Goal: Task Accomplishment & Management: Manage account settings

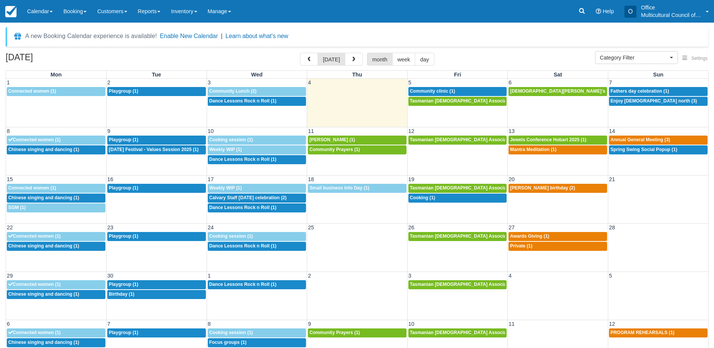
select select
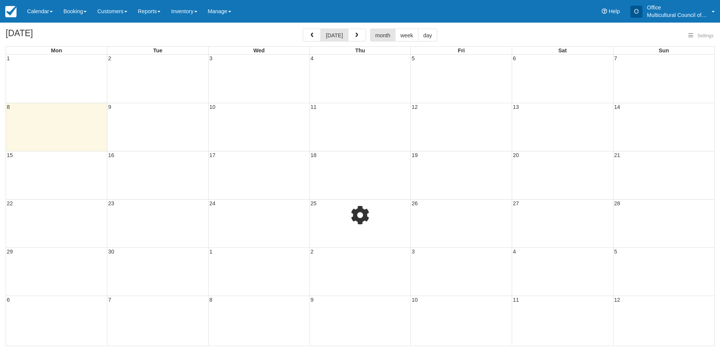
select select
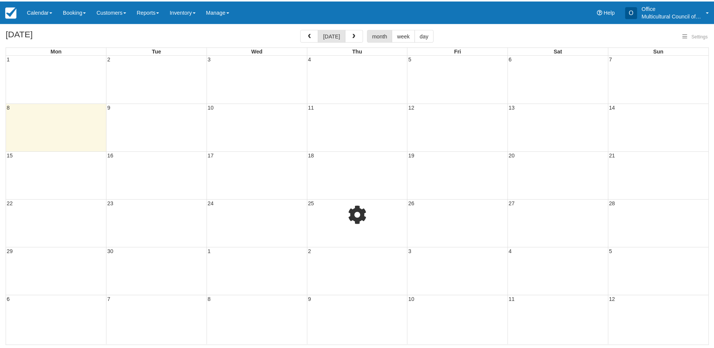
select select
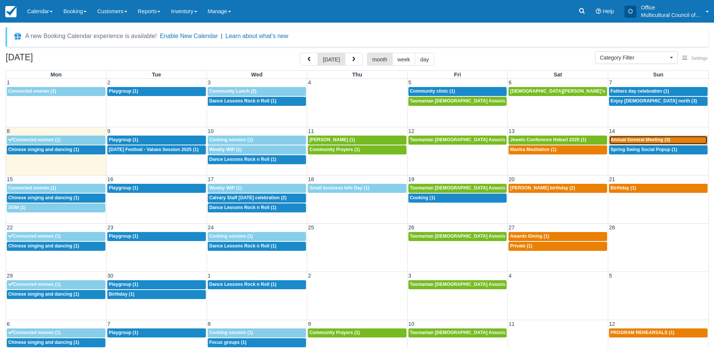
click at [637, 138] on span "Annual General Meeting (3)" at bounding box center [640, 139] width 59 height 5
select select
click at [619, 152] on span "Spring Swing Social Popup (1)" at bounding box center [644, 149] width 67 height 5
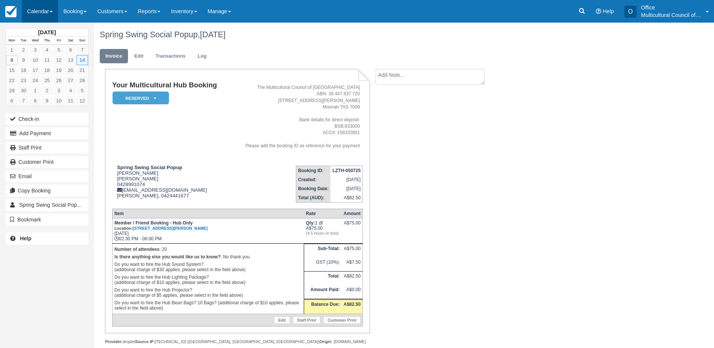
click at [29, 10] on link "Calendar" at bounding box center [40, 11] width 36 height 23
click at [423, 163] on div "Your Multicultural Hub Booking Reserved   Pending Bond and deposit Paid Cancell…" at bounding box center [301, 215] width 414 height 292
click at [410, 77] on textarea at bounding box center [430, 90] width 109 height 42
click at [392, 75] on textarea "11th 11am for induction." at bounding box center [430, 90] width 109 height 42
click at [390, 76] on textarea "11th 11 am for induction." at bounding box center [430, 90] width 109 height 42
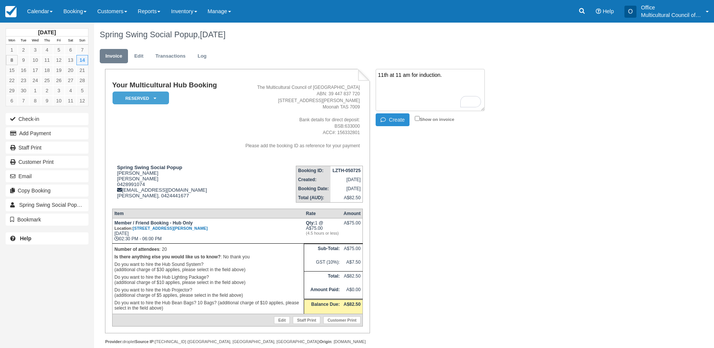
type textarea "11th at 11 am for induction."
click at [402, 121] on button "Create" at bounding box center [393, 119] width 34 height 13
drag, startPoint x: 333, startPoint y: 169, endPoint x: 360, endPoint y: 170, distance: 27.1
click at [360, 170] on strong "LZTH-050725" at bounding box center [346, 170] width 28 height 5
copy strong "LZTH-050725"
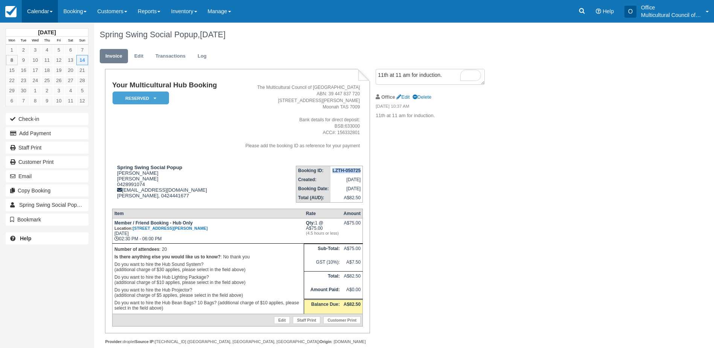
click at [38, 17] on link "Calendar" at bounding box center [40, 11] width 36 height 23
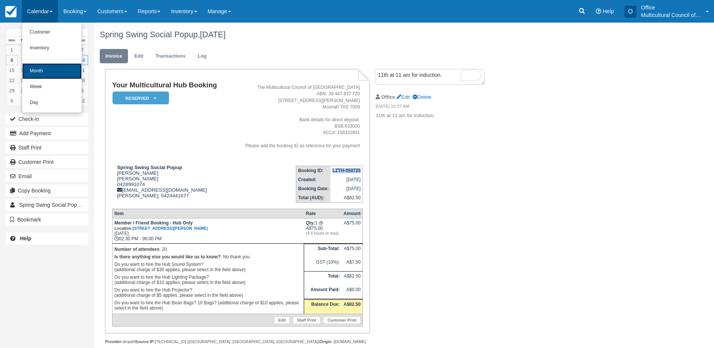
click at [56, 78] on link "Month" at bounding box center [51, 71] width 59 height 16
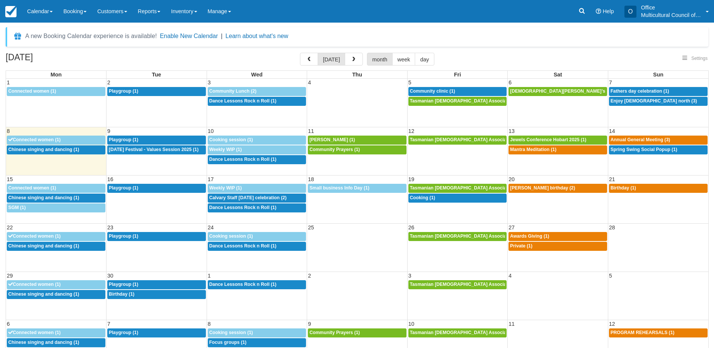
select select
click at [351, 61] on span "button" at bounding box center [353, 59] width 5 height 5
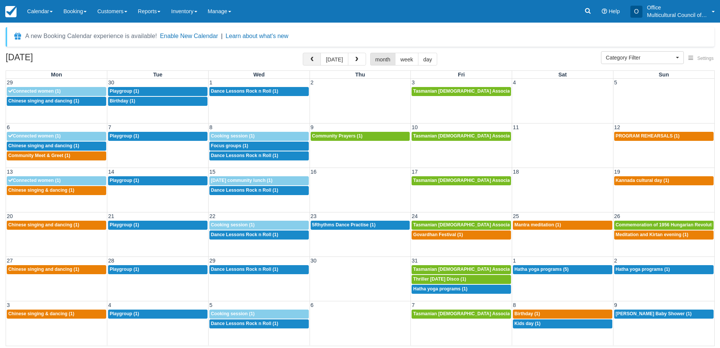
click at [314, 57] on span "button" at bounding box center [311, 59] width 5 height 5
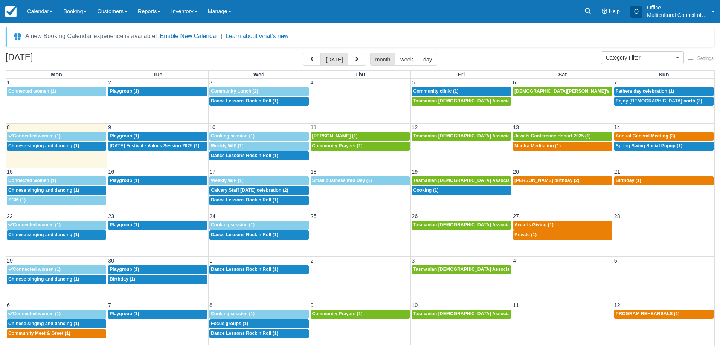
click at [185, 56] on div "September 2025 today month week day" at bounding box center [360, 61] width 708 height 16
click at [356, 60] on span "button" at bounding box center [356, 59] width 5 height 5
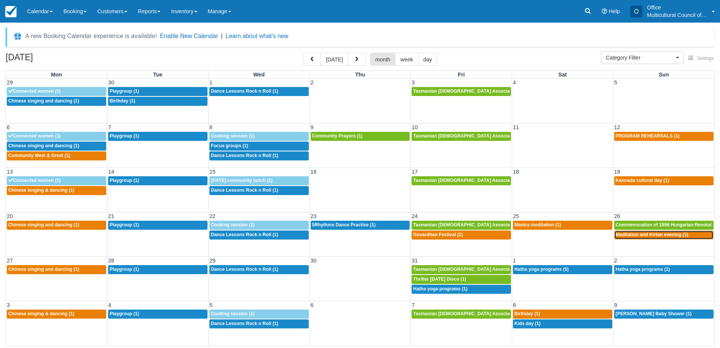
click at [643, 236] on span "Meditation and Kirtan evening (1)" at bounding box center [652, 234] width 73 height 5
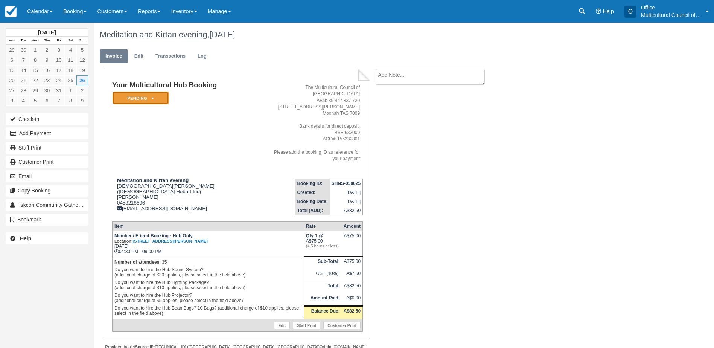
click at [143, 99] on em "Pending" at bounding box center [141, 97] width 56 height 13
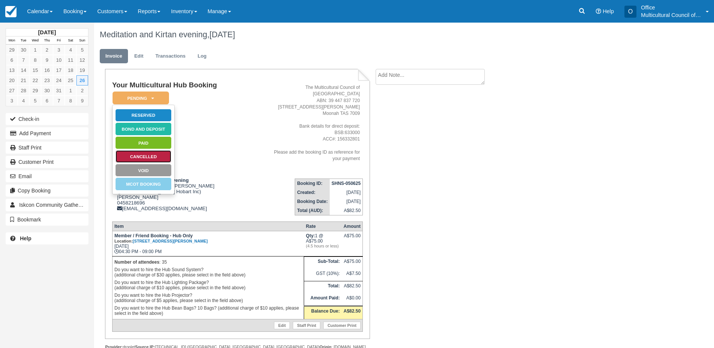
click at [160, 156] on link "Cancelled" at bounding box center [143, 156] width 56 height 13
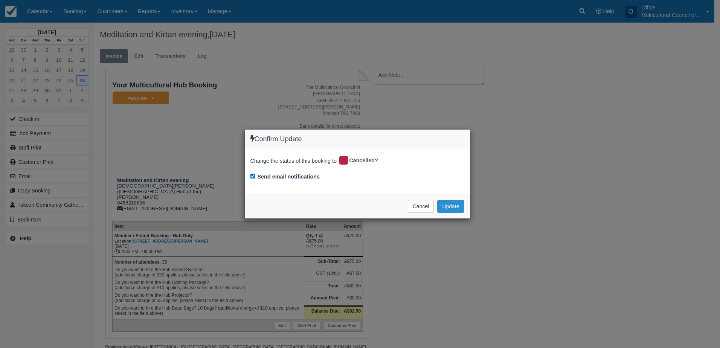
click at [451, 201] on button "Update" at bounding box center [450, 206] width 27 height 13
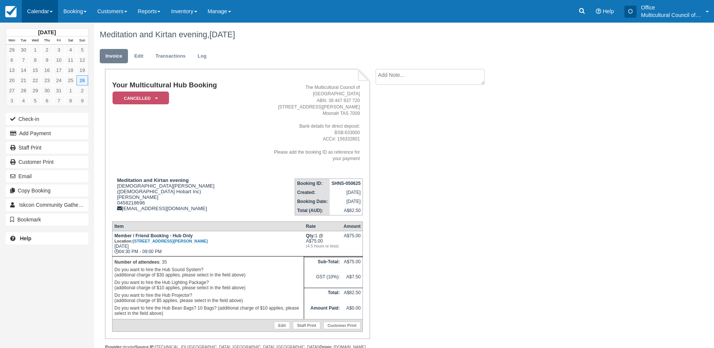
click at [44, 10] on link "Calendar" at bounding box center [40, 11] width 36 height 23
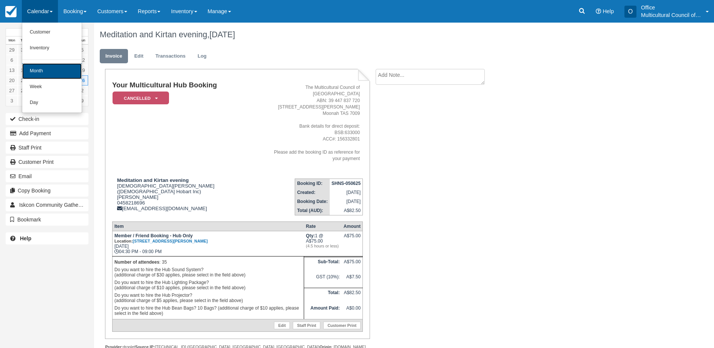
click at [50, 71] on link "Month" at bounding box center [51, 71] width 59 height 16
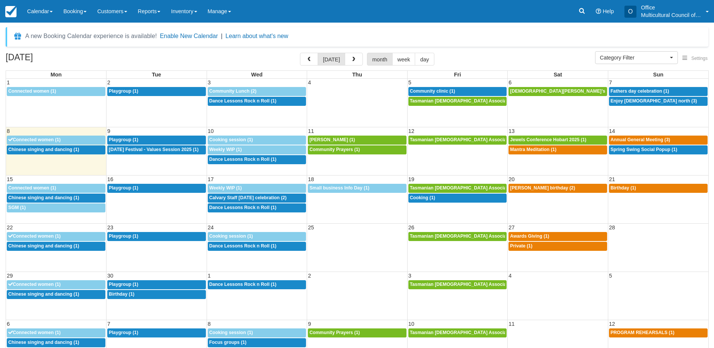
select select
click at [348, 58] on button "button" at bounding box center [354, 59] width 18 height 13
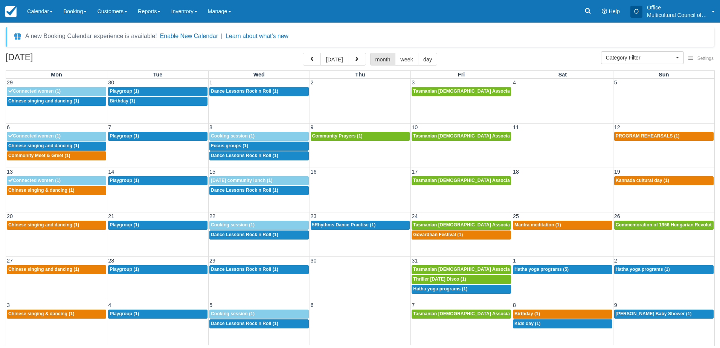
click at [348, 58] on button "button" at bounding box center [357, 59] width 18 height 13
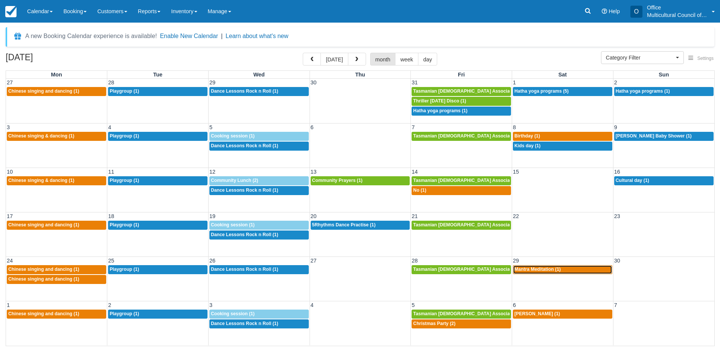
click at [532, 271] on span "Mantra Meditation (1)" at bounding box center [537, 269] width 46 height 5
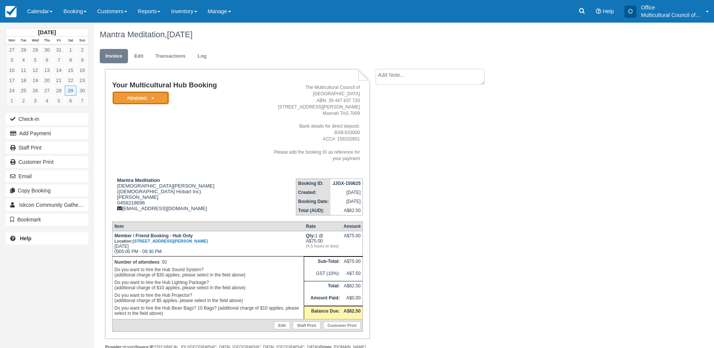
click at [158, 99] on em "Pending" at bounding box center [141, 97] width 56 height 13
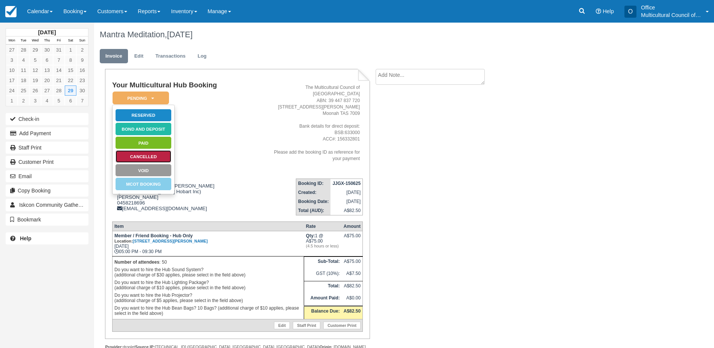
click at [156, 152] on link "Cancelled" at bounding box center [143, 156] width 56 height 13
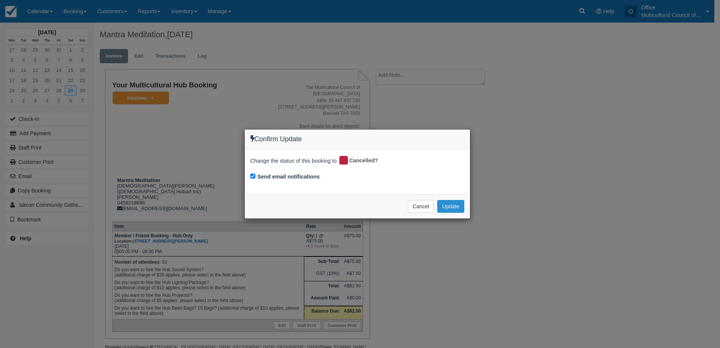
click at [449, 201] on button "Update" at bounding box center [450, 206] width 27 height 13
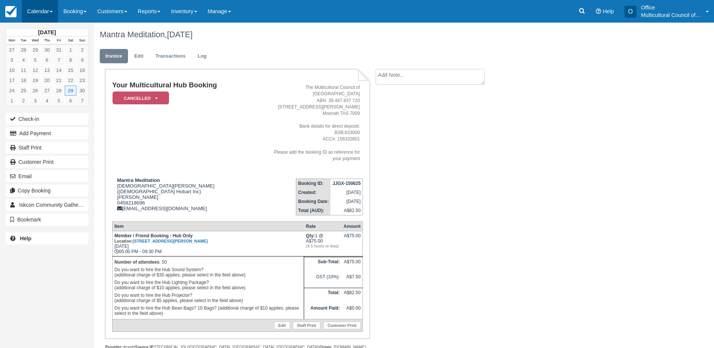
click at [40, 12] on link "Calendar" at bounding box center [40, 11] width 36 height 23
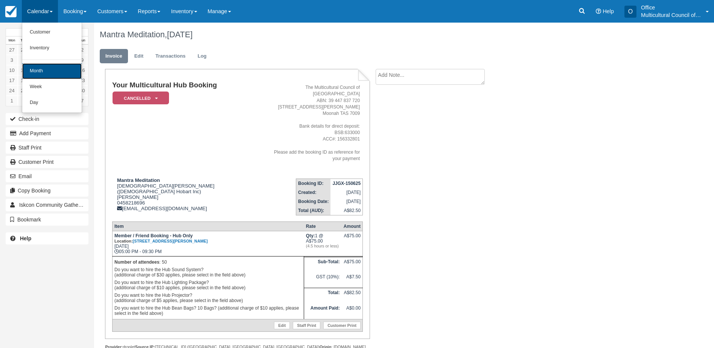
click at [55, 73] on link "Month" at bounding box center [51, 71] width 59 height 16
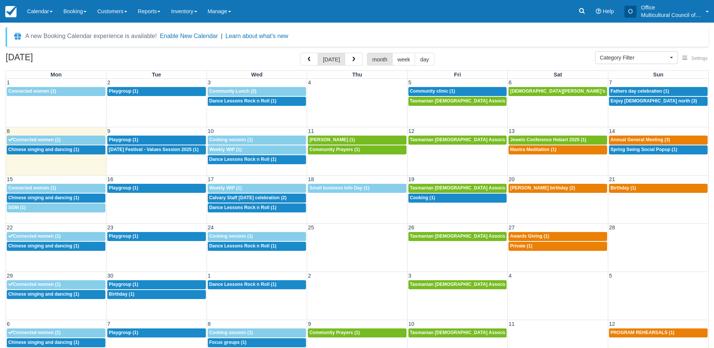
select select
click at [351, 62] on span "button" at bounding box center [353, 59] width 5 height 5
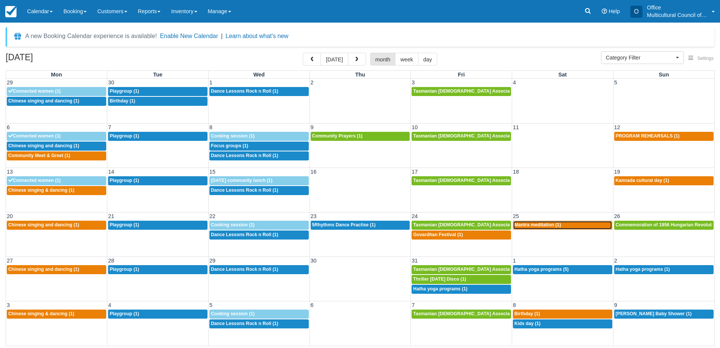
click at [534, 227] on span "Mantra meditation (1)" at bounding box center [537, 224] width 47 height 5
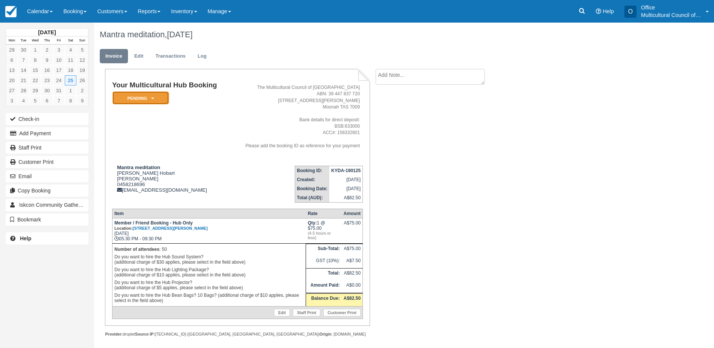
click at [134, 99] on em "Pending" at bounding box center [141, 97] width 56 height 13
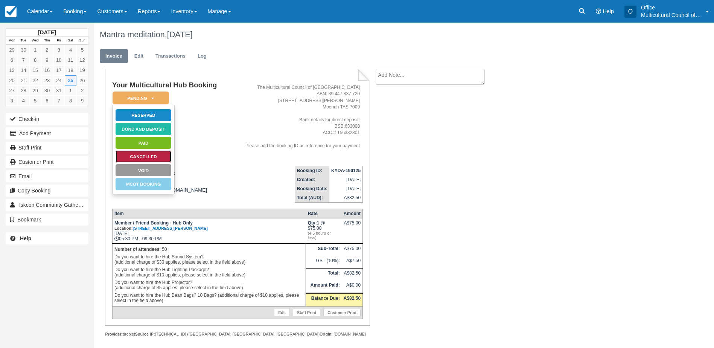
click at [147, 154] on link "Cancelled" at bounding box center [143, 156] width 56 height 13
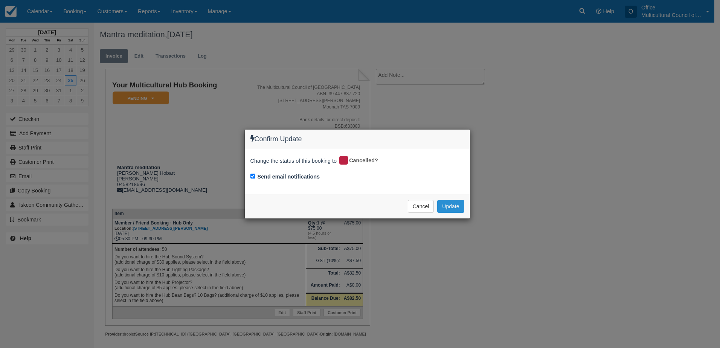
click at [453, 206] on button "Update" at bounding box center [450, 206] width 27 height 13
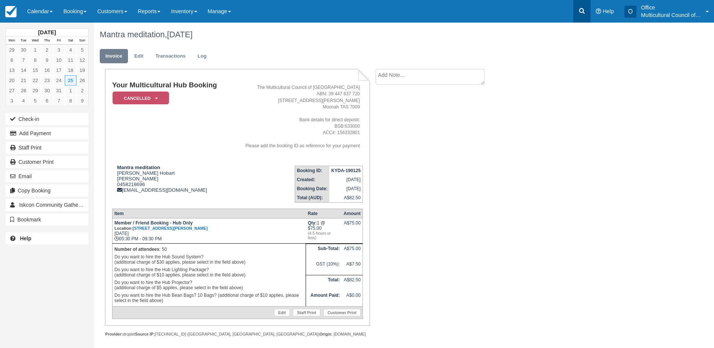
click at [576, 9] on link at bounding box center [581, 11] width 17 height 23
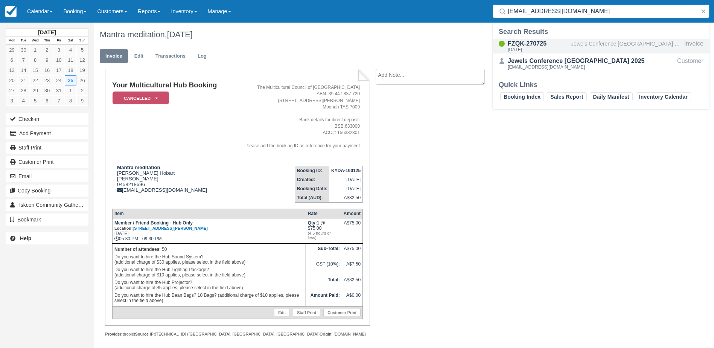
type input "thefeasthobart@gmail.com"
click at [565, 43] on div "FZQK-270725" at bounding box center [538, 43] width 60 height 9
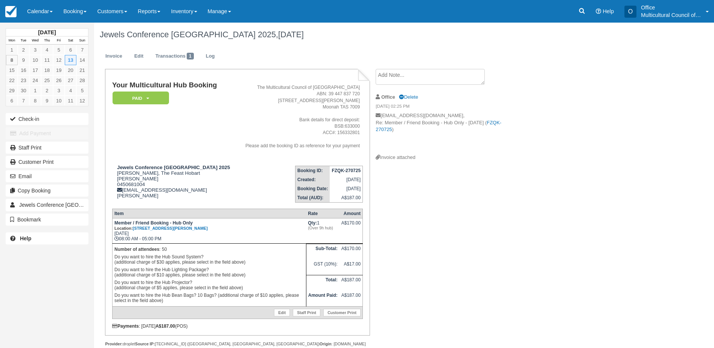
click at [404, 76] on textarea at bounding box center [430, 77] width 109 height 16
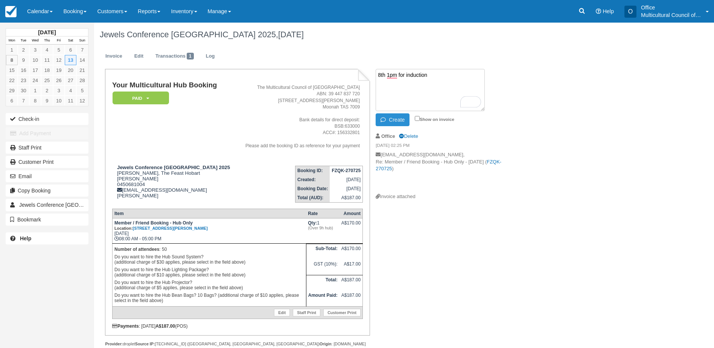
type textarea "8th 1pm for induction"
click at [388, 122] on icon "button" at bounding box center [385, 119] width 8 height 5
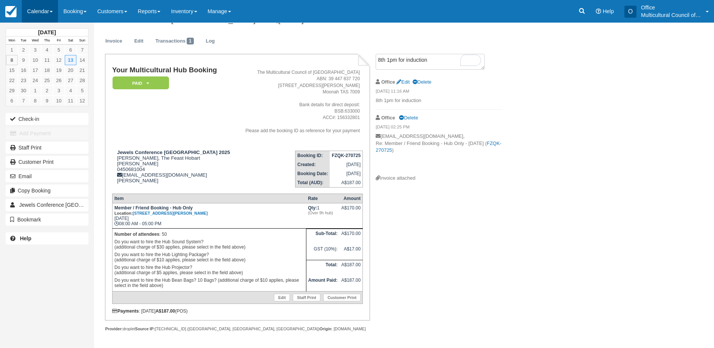
click at [30, 14] on link "Calendar" at bounding box center [40, 11] width 36 height 23
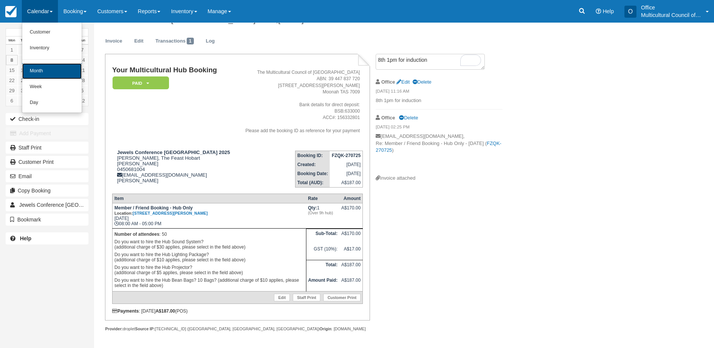
click at [66, 70] on link "Month" at bounding box center [51, 71] width 59 height 16
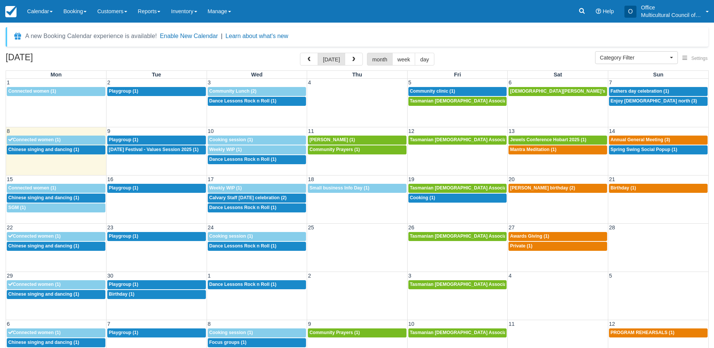
select select
click at [550, 140] on span "Jewels Conference Hobart 2025 (1)" at bounding box center [548, 139] width 76 height 5
select select
click at [90, 64] on h2 "[DATE]" at bounding box center [53, 60] width 95 height 14
click at [539, 140] on span "Jewels Conference Hobart 2025 (1)" at bounding box center [548, 139] width 76 height 5
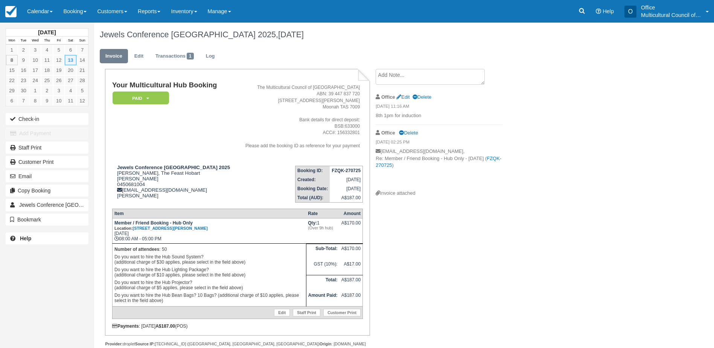
scroll to position [15, 0]
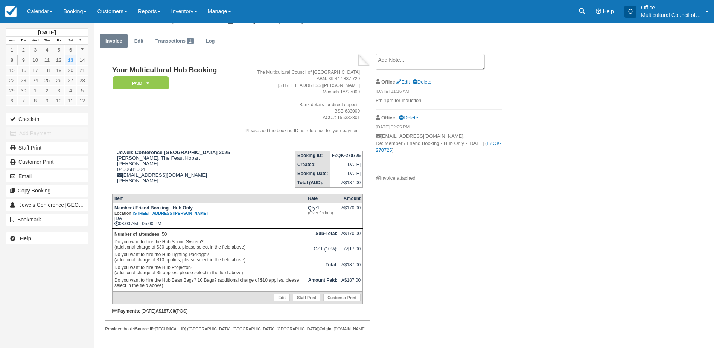
click at [395, 63] on textarea at bounding box center [430, 62] width 109 height 16
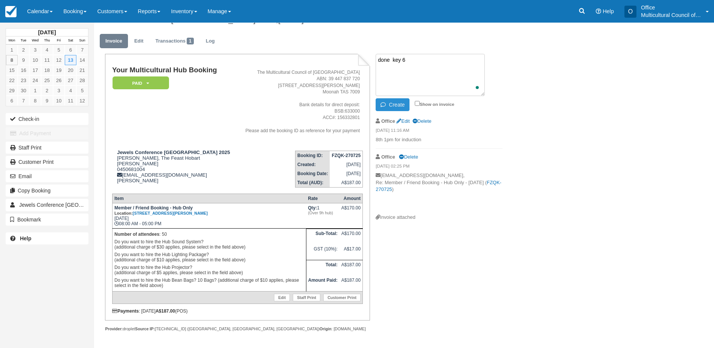
type textarea "done key 6"
click at [404, 106] on button "Create" at bounding box center [393, 104] width 34 height 13
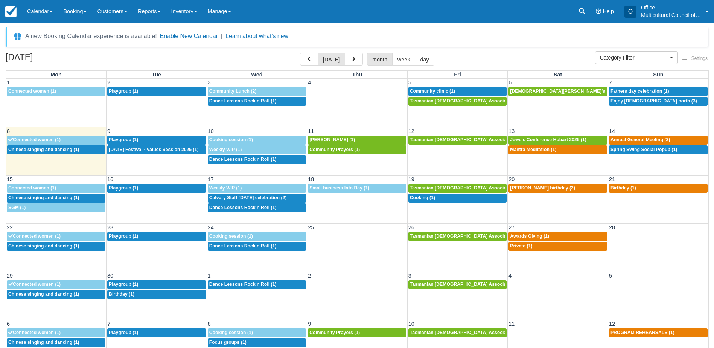
select select
click at [517, 154] on link "5p Mantra Meditation (1)" at bounding box center [558, 149] width 99 height 9
select select
click at [93, 59] on h2 "[DATE]" at bounding box center [53, 60] width 95 height 14
click at [538, 93] on span "[DEMOGRAPHIC_DATA][PERSON_NAME]’s birthday (1)" at bounding box center [571, 90] width 122 height 5
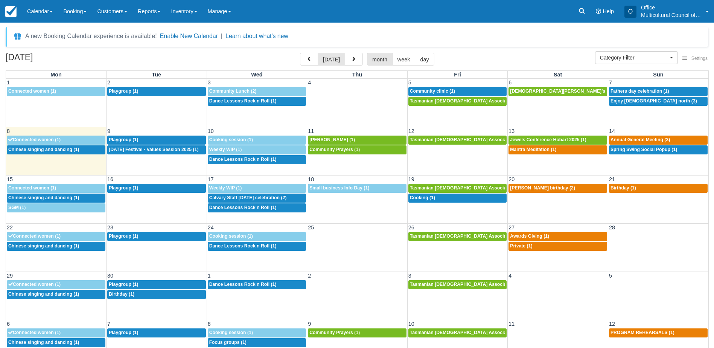
select select
click at [636, 91] on span "Fathers day celebration (1)" at bounding box center [640, 90] width 59 height 5
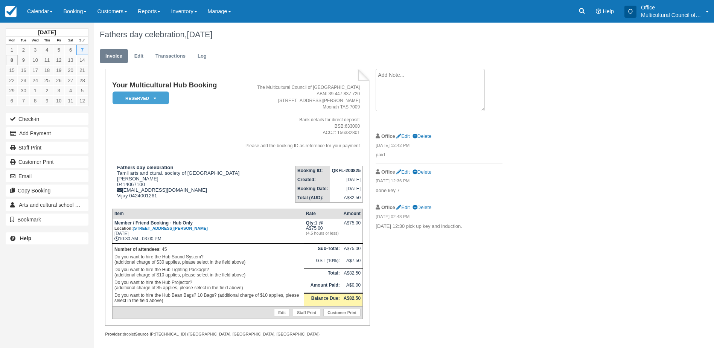
click at [447, 81] on textarea at bounding box center [430, 90] width 109 height 42
type textarea "want to cancel it [DATE] night. so will charge it 50%"
click at [380, 120] on button "Create" at bounding box center [393, 119] width 34 height 13
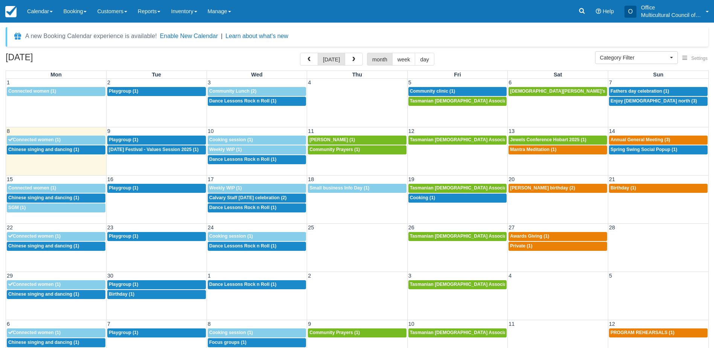
select select
click at [436, 141] on span "Tasmanian [DEMOGRAPHIC_DATA] Association -Weekly Praying (1)" at bounding box center [484, 139] width 149 height 5
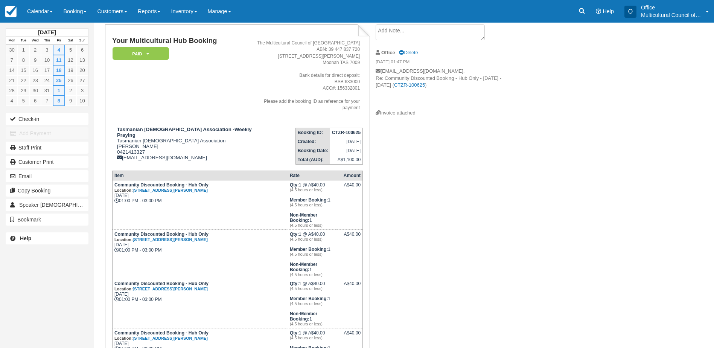
scroll to position [75, 0]
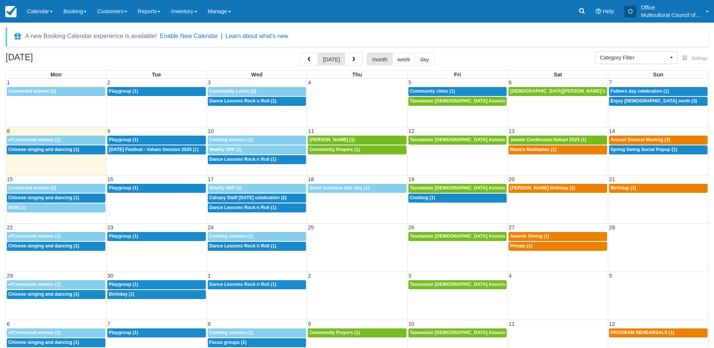
select select
click at [646, 91] on span "Fathers day celebration (1)" at bounding box center [640, 90] width 59 height 5
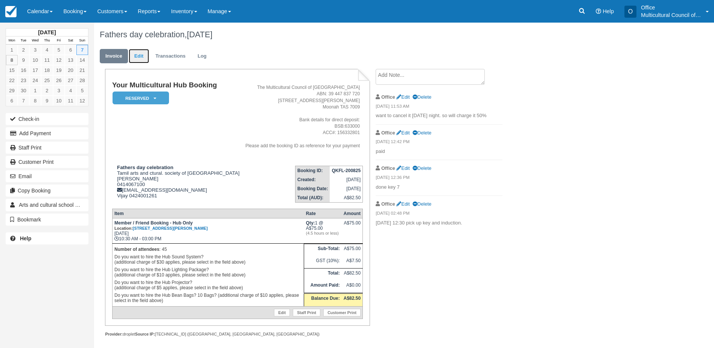
click at [142, 59] on link "Edit" at bounding box center [139, 56] width 20 height 15
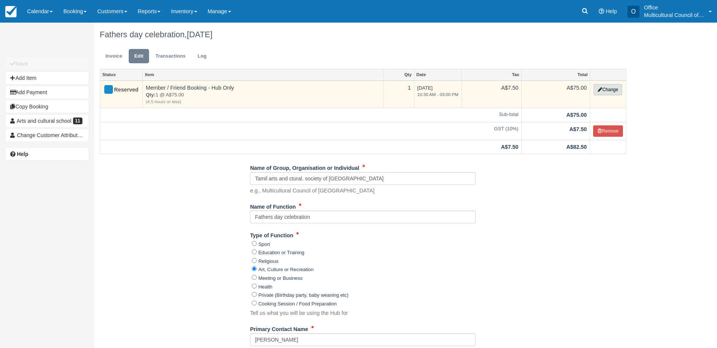
click at [602, 87] on button "Change" at bounding box center [608, 89] width 29 height 11
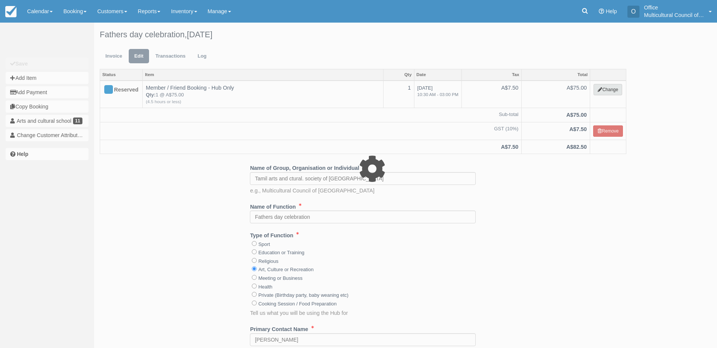
type input "75.00"
select select "2"
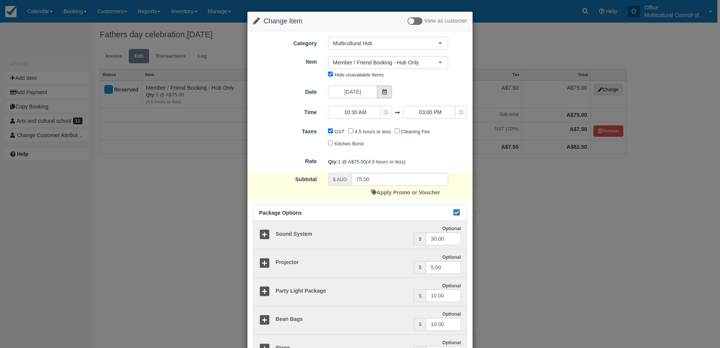
click at [386, 94] on span at bounding box center [384, 91] width 15 height 13
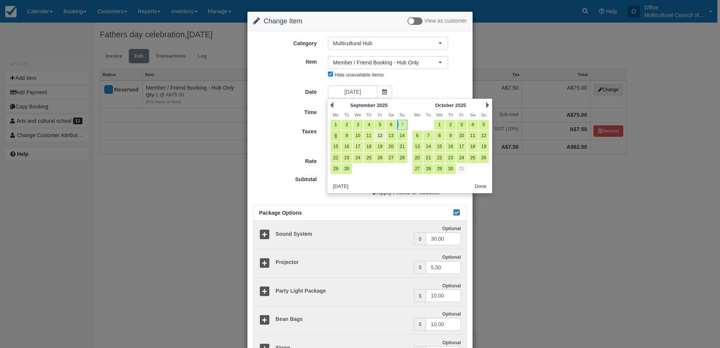
click at [383, 136] on link "12" at bounding box center [380, 136] width 10 height 10
type input "Friday 12 September 2025"
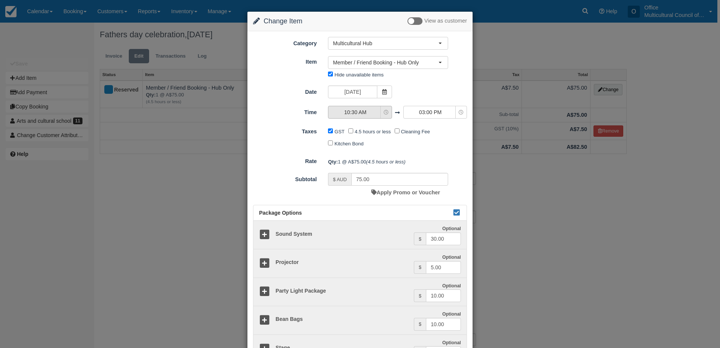
click at [380, 114] on span "10:30 AM" at bounding box center [354, 112] width 53 height 8
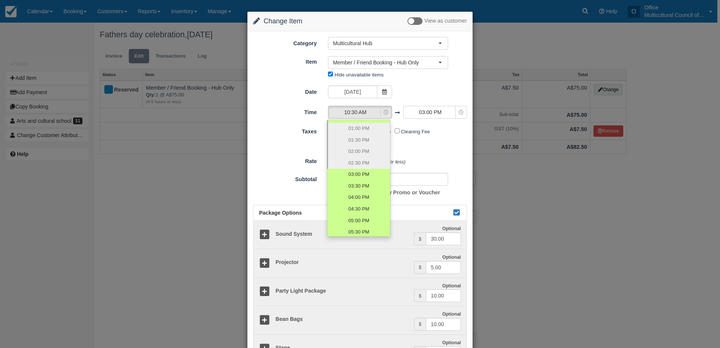
scroll to position [151, 0]
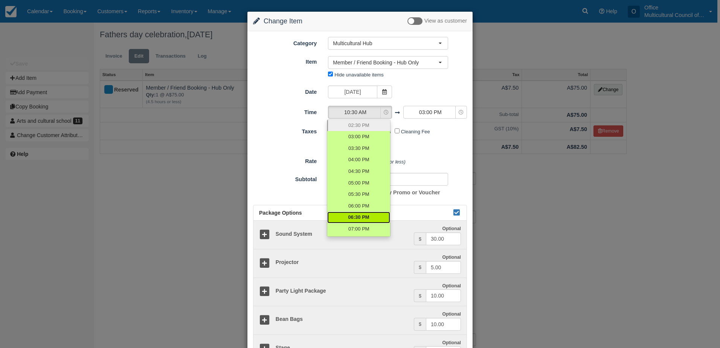
click at [369, 213] on link "06:30 PM" at bounding box center [358, 218] width 63 height 12
select select "18:30"
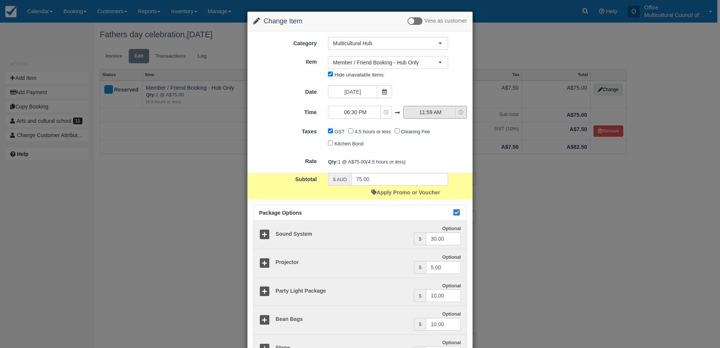
click at [413, 111] on span "11:59 AM" at bounding box center [430, 112] width 53 height 8
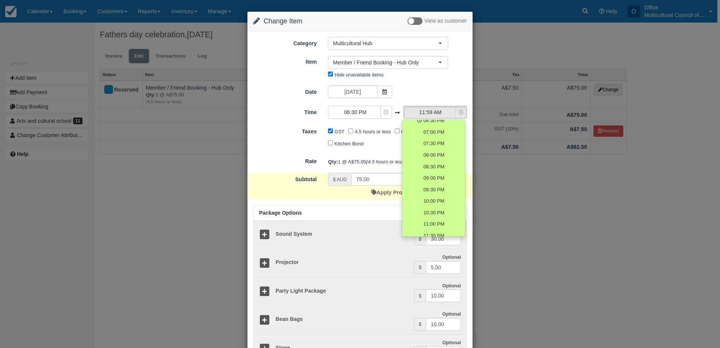
scroll to position [264, 0]
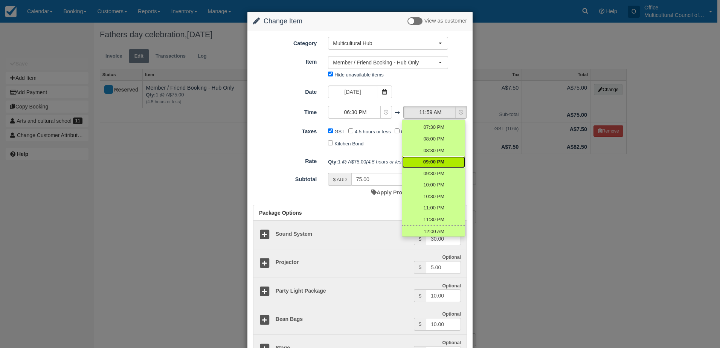
click at [436, 164] on span "09:00 PM" at bounding box center [433, 161] width 21 height 7
select select "21:00"
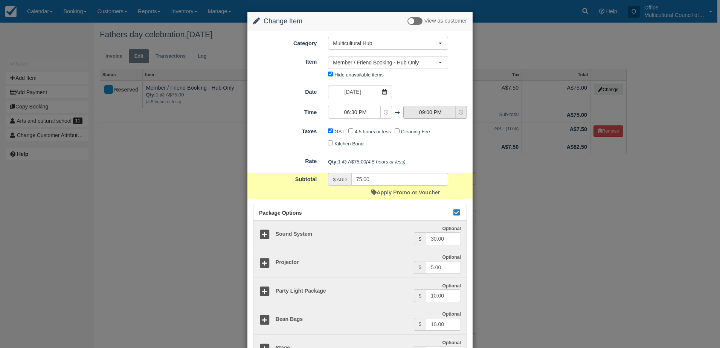
click at [443, 111] on span "09:00 PM" at bounding box center [430, 112] width 53 height 8
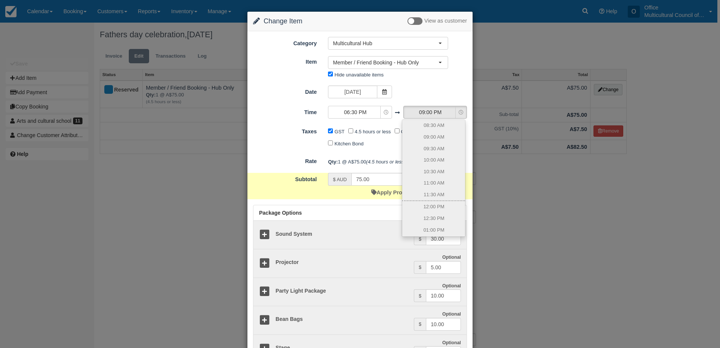
scroll to position [236, 0]
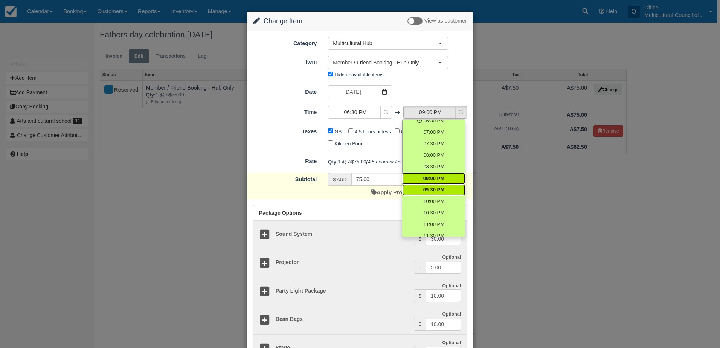
click at [439, 188] on span "09:30 PM" at bounding box center [433, 189] width 21 height 7
select select "21:30"
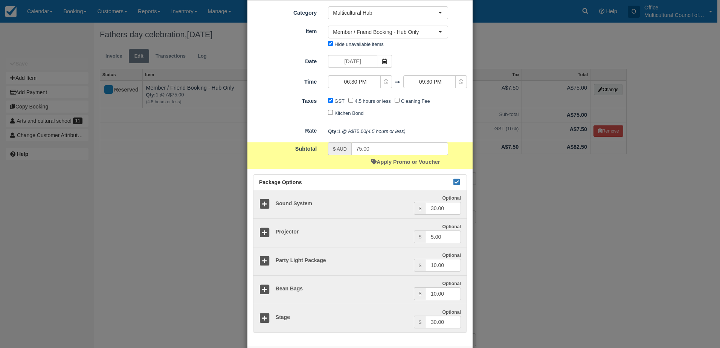
scroll to position [64, 0]
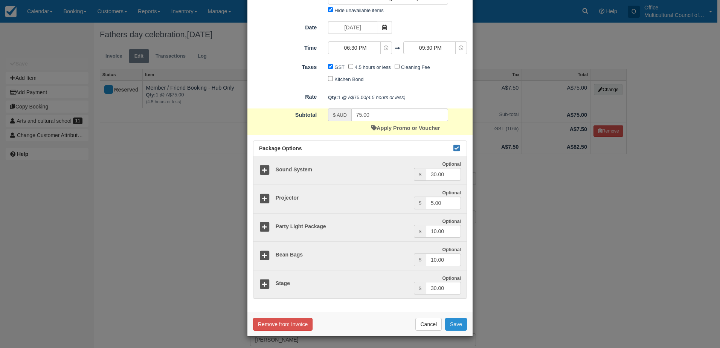
click at [453, 326] on button "Save" at bounding box center [456, 324] width 22 height 13
checkbox input "false"
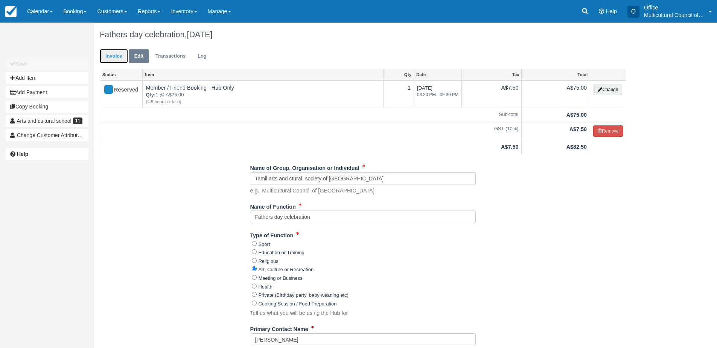
click at [107, 55] on link "Invoice" at bounding box center [114, 56] width 28 height 15
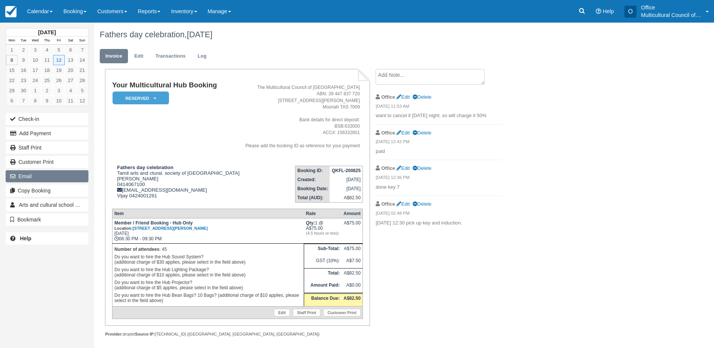
click at [73, 177] on button "Email" at bounding box center [47, 176] width 83 height 12
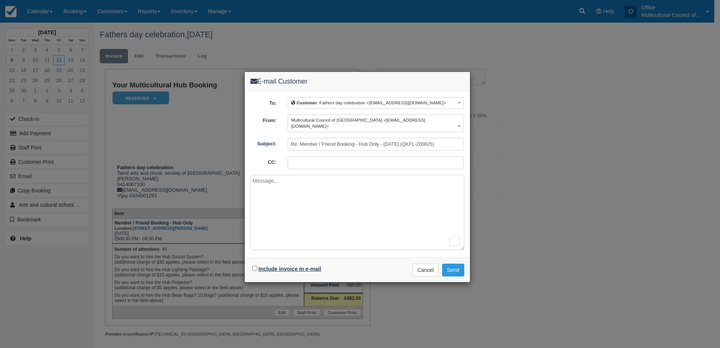
click at [297, 266] on label "Include invoice in e-mail" at bounding box center [290, 269] width 62 height 6
click at [257, 266] on input "Include invoice in e-mail" at bounding box center [254, 268] width 5 height 5
checkbox input "true"
click at [452, 264] on button "Send" at bounding box center [453, 270] width 22 height 13
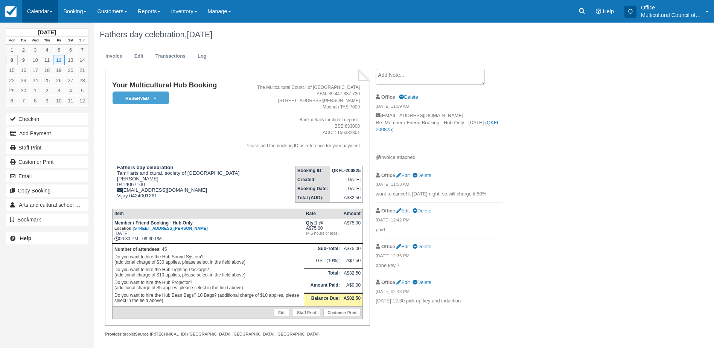
click at [40, 20] on link "Calendar" at bounding box center [40, 11] width 36 height 23
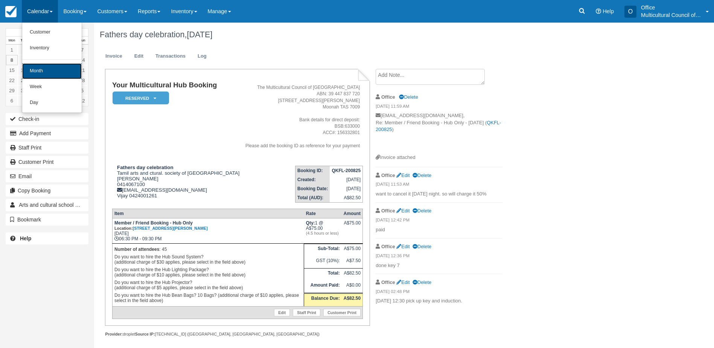
click at [50, 63] on link "Month" at bounding box center [51, 71] width 59 height 16
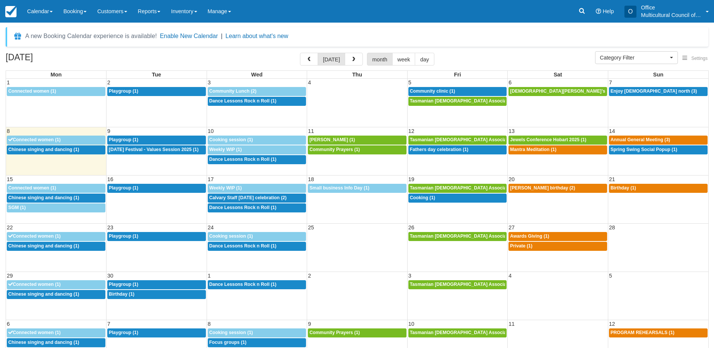
select select
click at [151, 151] on span "Diwali Festival - Values Session 2025 (1)" at bounding box center [154, 149] width 90 height 5
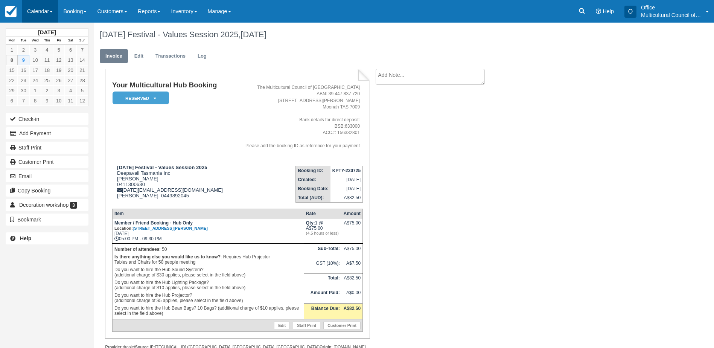
click at [36, 12] on link "Calendar" at bounding box center [40, 11] width 36 height 23
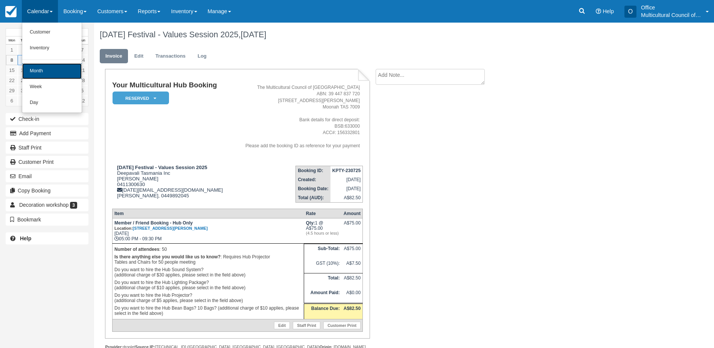
click at [57, 68] on link "Month" at bounding box center [51, 71] width 59 height 16
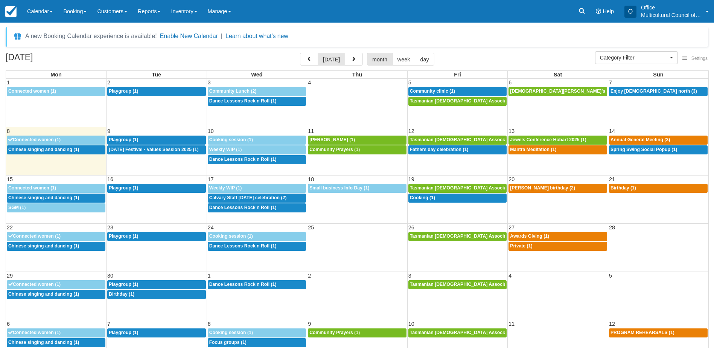
select select
click at [446, 151] on span "Fathers day celebration (1)" at bounding box center [439, 149] width 59 height 5
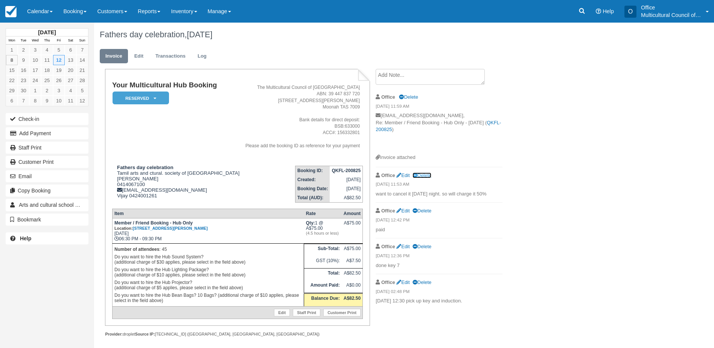
click at [422, 175] on link "Delete" at bounding box center [422, 175] width 19 height 6
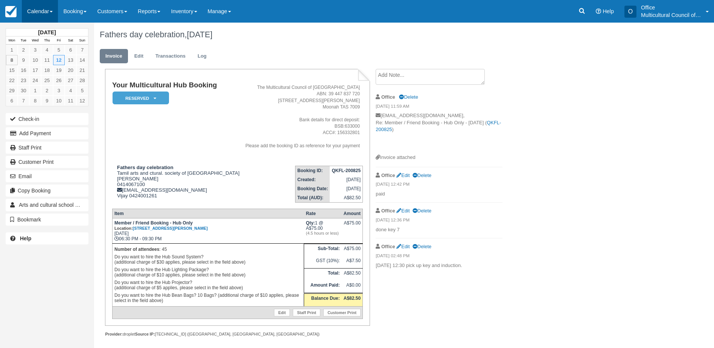
click at [36, 18] on link "Calendar" at bounding box center [40, 11] width 36 height 23
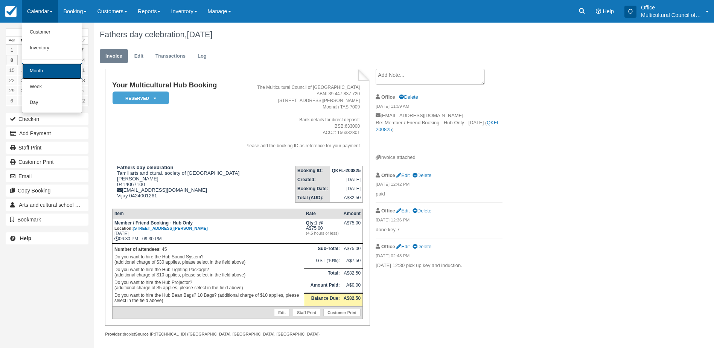
click at [42, 71] on link "Month" at bounding box center [51, 71] width 59 height 16
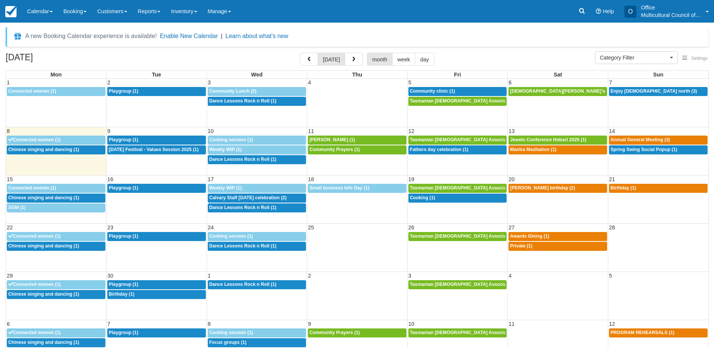
select select
click at [625, 93] on span "Enjoy [DEMOGRAPHIC_DATA] north (3)" at bounding box center [654, 90] width 87 height 5
select select
click at [547, 91] on span "Prophets Mohammed’s birthday (1)" at bounding box center [571, 90] width 122 height 5
select select
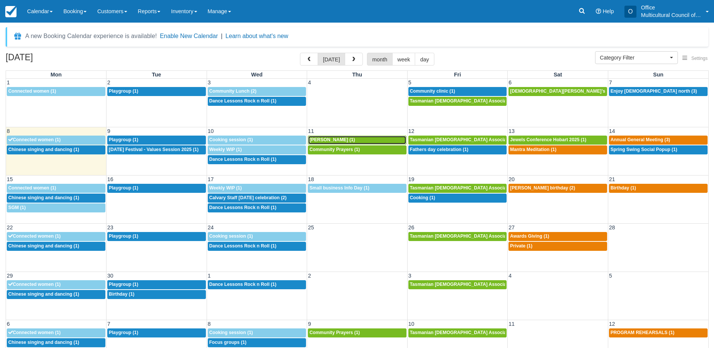
click at [331, 138] on span "[PERSON_NAME] (1)" at bounding box center [332, 139] width 46 height 5
select select
click at [151, 150] on span "[DATE] Festival - Values Session 2025 (1)" at bounding box center [154, 149] width 90 height 5
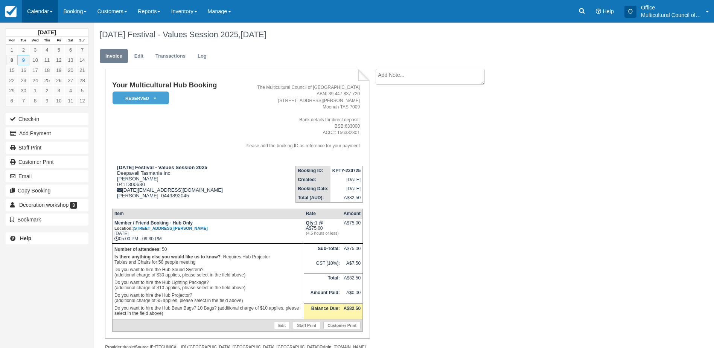
click at [27, 9] on link "Calendar" at bounding box center [40, 11] width 36 height 23
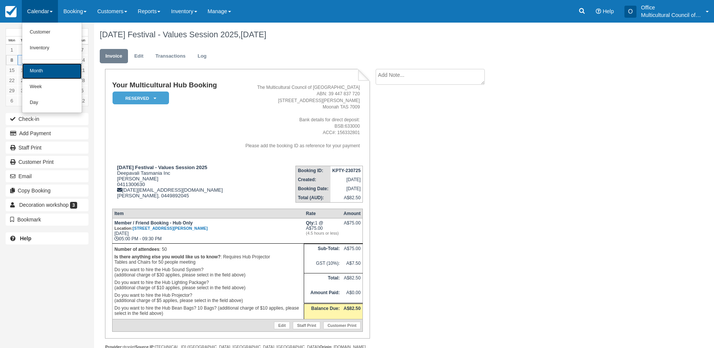
click at [42, 70] on link "Month" at bounding box center [51, 71] width 59 height 16
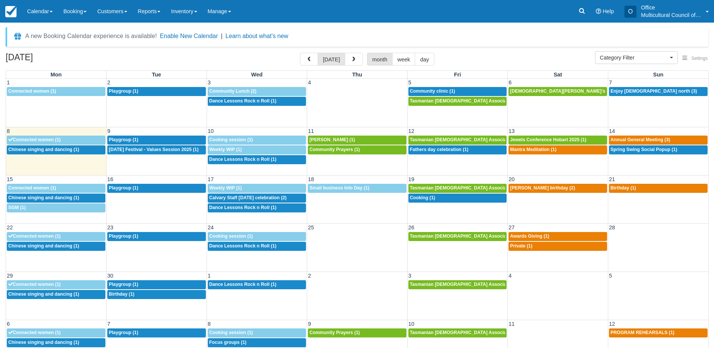
select select
click at [354, 142] on div "9a [PERSON_NAME] (1)" at bounding box center [357, 140] width 96 height 6
select select
click at [319, 151] on span "Community Prayers (1)" at bounding box center [334, 149] width 50 height 5
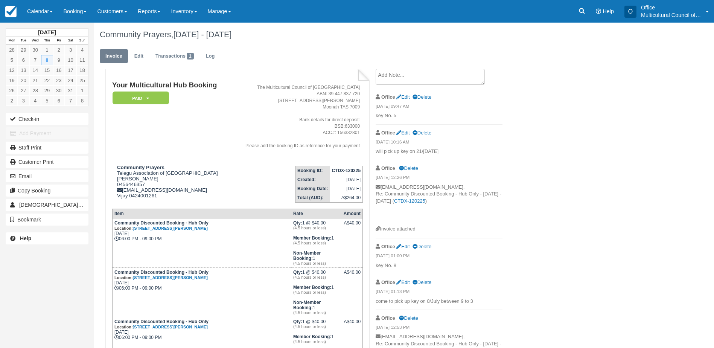
click at [436, 77] on textarea at bounding box center [430, 77] width 109 height 16
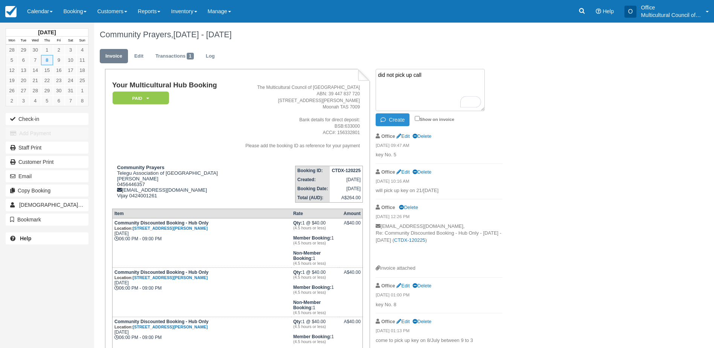
type textarea "did not pick up call"
click at [403, 118] on button "Create" at bounding box center [393, 119] width 34 height 13
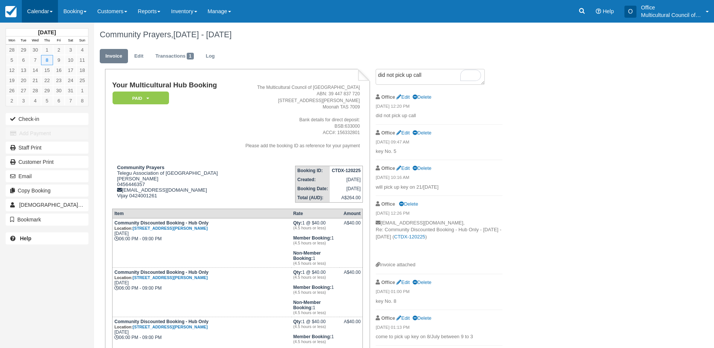
click at [27, 21] on link "Calendar" at bounding box center [40, 11] width 36 height 23
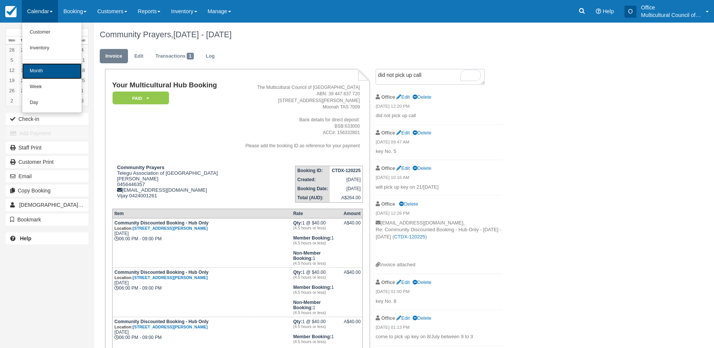
click at [51, 67] on link "Month" at bounding box center [51, 71] width 59 height 16
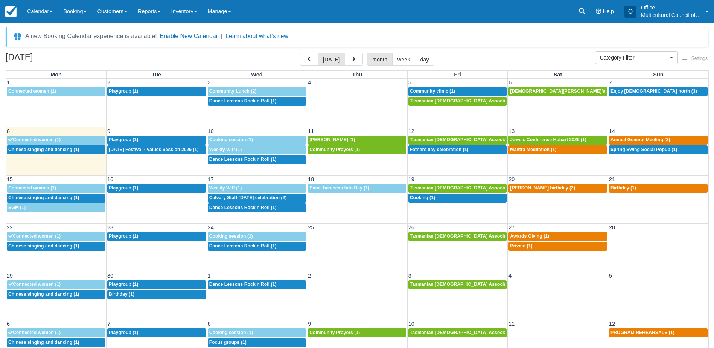
select select
click at [546, 140] on span "Jewels Conference Hobart 2025 (1)" at bounding box center [548, 139] width 76 height 5
select select
click at [539, 152] on div "5p Mantra Meditation (1)" at bounding box center [558, 150] width 96 height 6
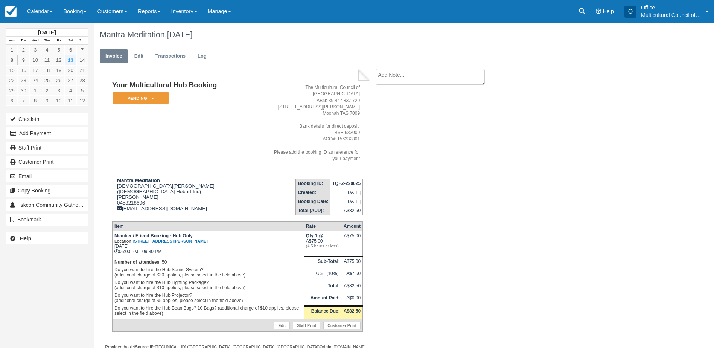
click at [422, 75] on textarea at bounding box center [430, 77] width 109 height 16
type textarea "did not pick up phone"
click at [389, 124] on button "Create" at bounding box center [393, 119] width 34 height 13
click at [38, 18] on link "Calendar" at bounding box center [40, 11] width 36 height 23
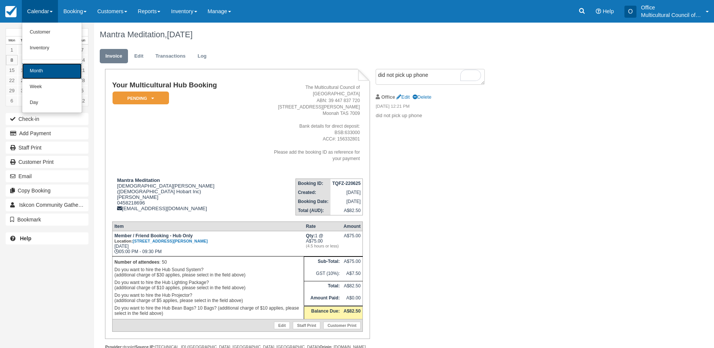
click at [56, 67] on link "Month" at bounding box center [51, 71] width 59 height 16
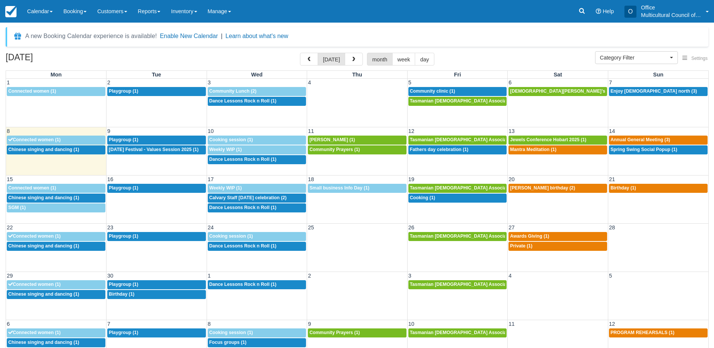
select select
click at [639, 140] on span "Annual General Meeting (3)" at bounding box center [640, 139] width 59 height 5
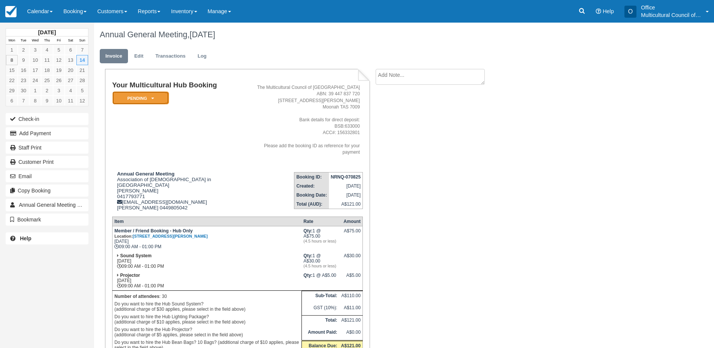
click at [155, 99] on em "Pending" at bounding box center [141, 97] width 56 height 13
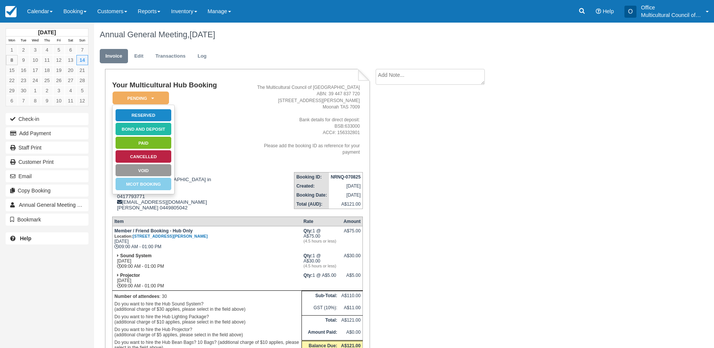
click at [214, 104] on td "Your Multicultural Hub Booking Pending   Reserved Bond and deposit Paid Cancell…" at bounding box center [181, 123] width 139 height 85
click at [161, 98] on em "Pending" at bounding box center [141, 97] width 56 height 13
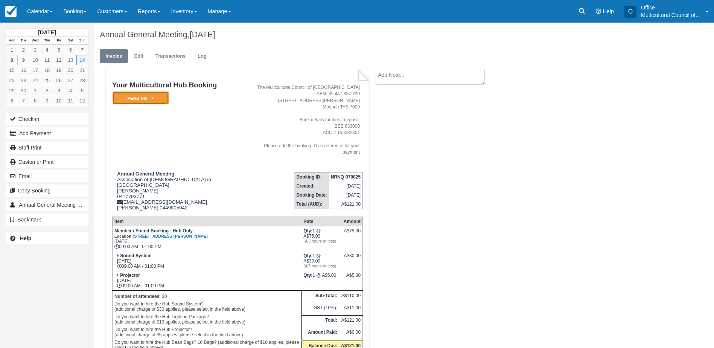
click at [161, 98] on em "Pending" at bounding box center [141, 97] width 56 height 13
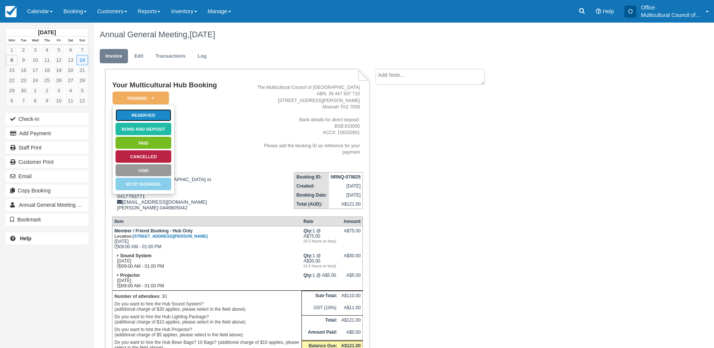
click at [160, 113] on link "Reserved" at bounding box center [143, 115] width 56 height 13
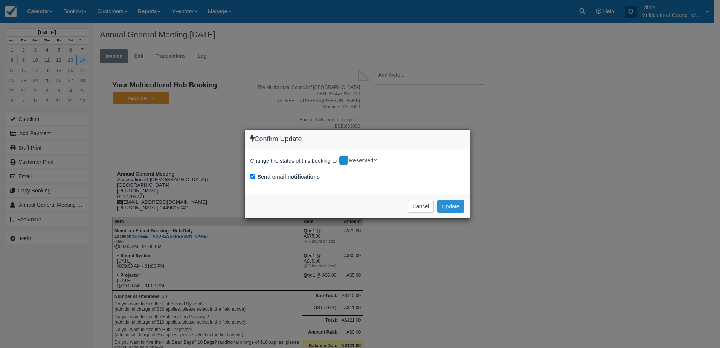
click at [448, 206] on button "Update" at bounding box center [450, 206] width 27 height 13
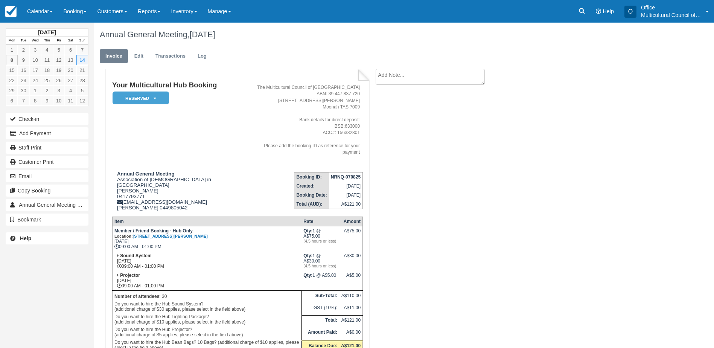
click at [397, 78] on textarea at bounding box center [430, 77] width 109 height 16
click at [416, 72] on textarea "will come for inducton today" at bounding box center [430, 90] width 109 height 42
type textarea "will come for induction today"
click at [390, 124] on button "Create" at bounding box center [393, 119] width 34 height 13
click at [35, 7] on link "Calendar" at bounding box center [40, 11] width 36 height 23
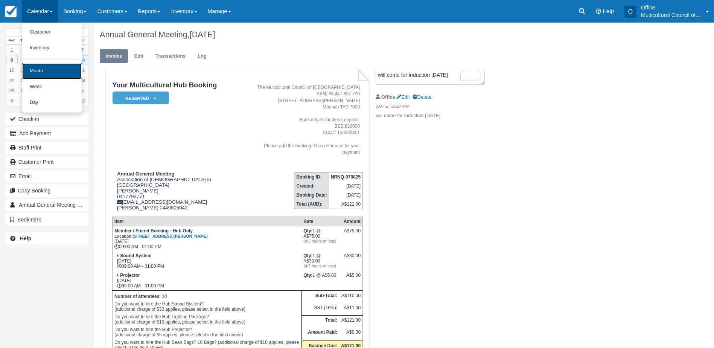
click at [54, 75] on link "Month" at bounding box center [51, 71] width 59 height 16
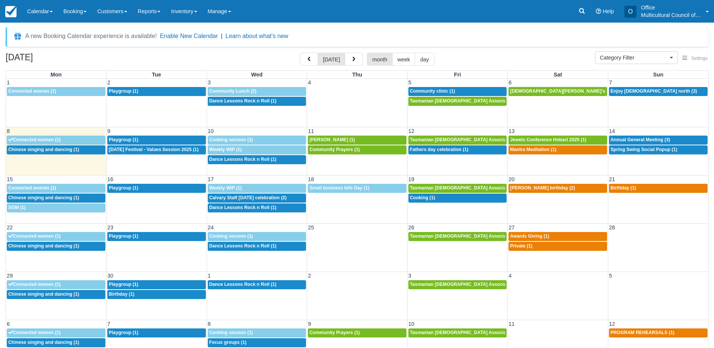
select select
click at [573, 186] on div "8a Seans birthday (2)" at bounding box center [558, 188] width 96 height 6
select select
click at [560, 190] on div "8a Seans birthday (2)" at bounding box center [558, 188] width 96 height 6
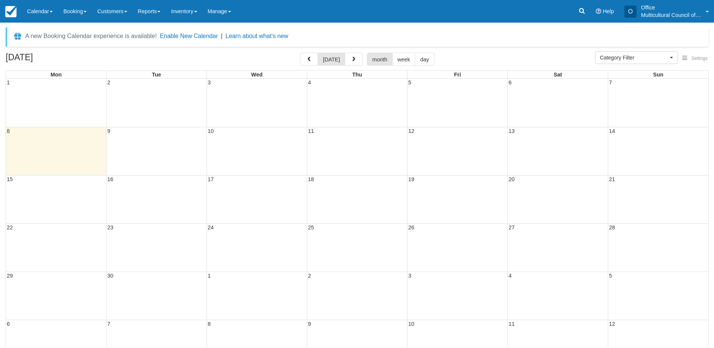
select select
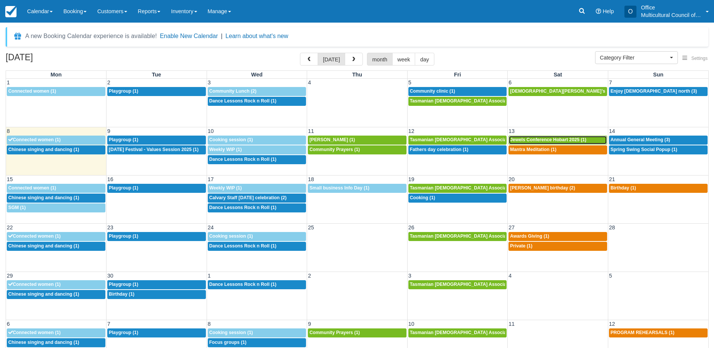
click at [532, 142] on span "Jewels Conference Hobart 2025 (1)" at bounding box center [548, 139] width 76 height 5
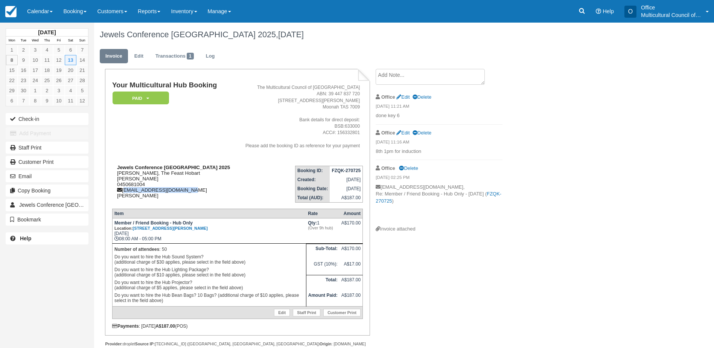
drag, startPoint x: 124, startPoint y: 190, endPoint x: 193, endPoint y: 188, distance: 69.3
click at [193, 188] on div "Jewels Conference Hobart 2025 Kerns Juan, The Feast Hobart Kerns Juan 045068100…" at bounding box center [174, 182] width 124 height 34
copy div "thefeasthobart@gmail.com"
click at [65, 288] on div "September 2025 Mon Tue Wed Thu Fri Sat Sun 1 2 3 4 5 6 7 8 9 10 11 12 13 14 15 …" at bounding box center [47, 174] width 94 height 348
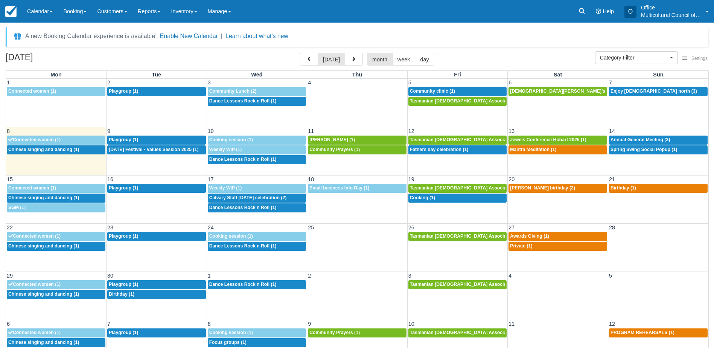
select select
click at [516, 190] on span "[PERSON_NAME] birthday (2)" at bounding box center [542, 187] width 65 height 5
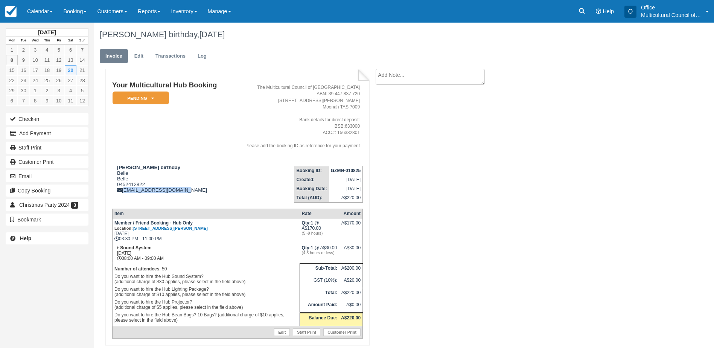
drag, startPoint x: 182, startPoint y: 192, endPoint x: 123, endPoint y: 194, distance: 58.8
click at [123, 194] on td "Seans birthday Belle Belle 0452412822 majobellebalao@aol.com" at bounding box center [170, 181] width 117 height 43
copy div "majobellebalao@aol.com"
click at [55, 288] on div "September 2025 Mon Tue Wed Thu Fri Sat Sun 1 2 3 4 5 6 7 8 9 10 11 12 13 14 15 …" at bounding box center [47, 174] width 94 height 348
drag, startPoint x: 147, startPoint y: 183, endPoint x: 114, endPoint y: 185, distance: 32.4
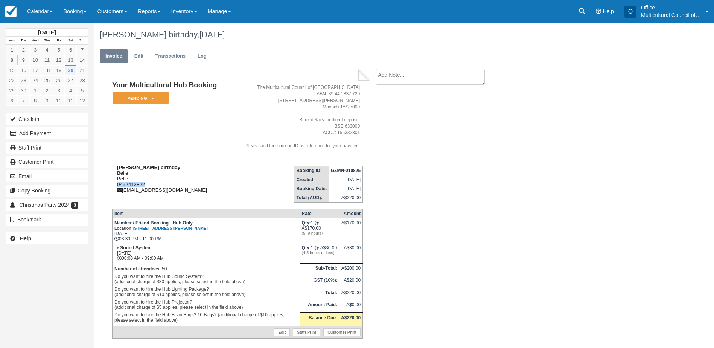
click at [114, 185] on div "Seans birthday Belle Belle 0452412822 majobellebalao@aol.com" at bounding box center [170, 179] width 117 height 28
copy div "0452412822"
click at [60, 282] on div "September 2025 Mon Tue Wed Thu Fri Sat Sun 1 2 3 4 5 6 7 8 9 10 11 12 13 14 15 …" at bounding box center [47, 174] width 94 height 348
click at [200, 201] on td "Seans birthday Belle Belle 0452412822 majobellebalao@aol.com" at bounding box center [170, 181] width 117 height 43
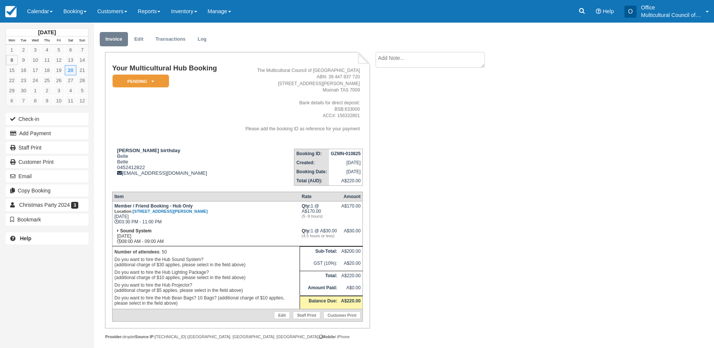
scroll to position [25, 0]
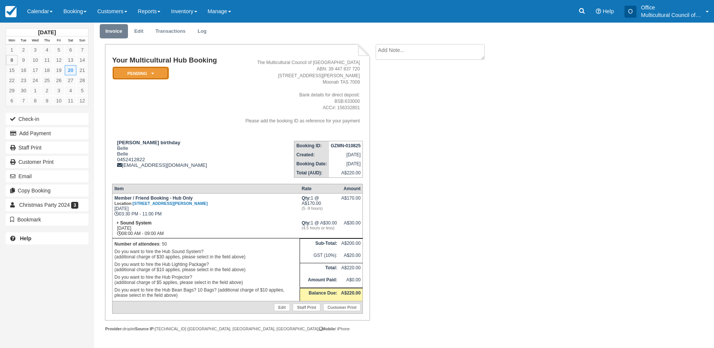
click at [152, 73] on icon at bounding box center [152, 73] width 3 height 5
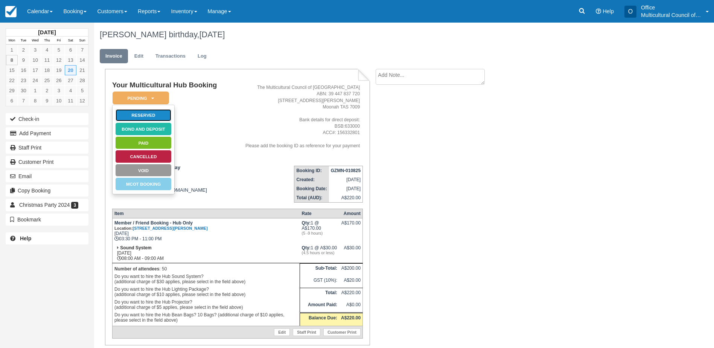
click at [163, 113] on link "Reserved" at bounding box center [143, 115] width 56 height 13
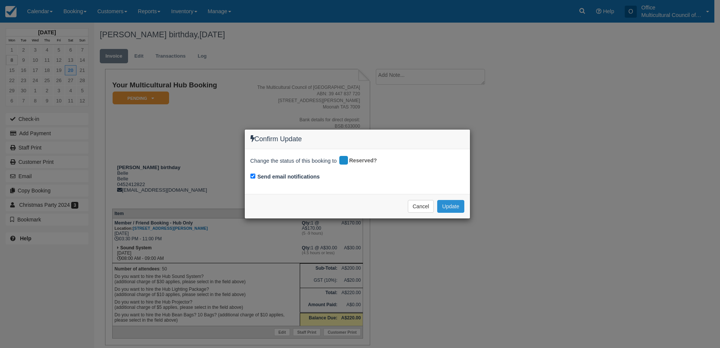
click at [454, 206] on button "Update" at bounding box center [450, 206] width 27 height 13
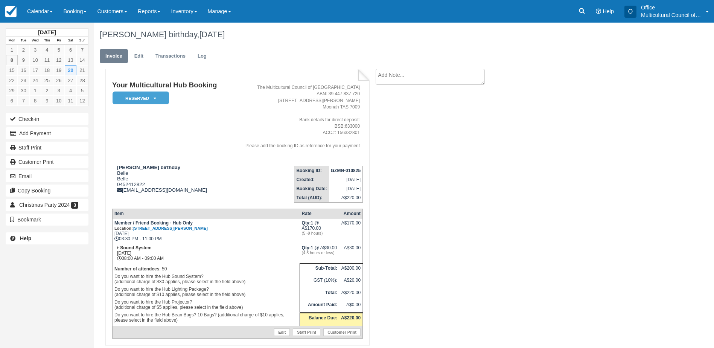
click at [406, 64] on ul "Invoice Edit Transactions Log" at bounding box center [362, 58] width 524 height 23
click at [408, 74] on textarea at bounding box center [430, 77] width 109 height 16
click at [449, 74] on textarea "will renew membership and schedul key pick up next week" at bounding box center [430, 90] width 109 height 42
type textarea "will renew membership and schedule key pick up next week"
click at [394, 121] on button "Create" at bounding box center [393, 119] width 34 height 13
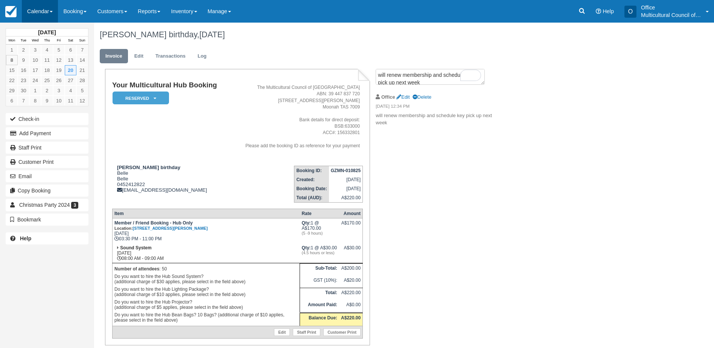
click at [30, 12] on link "Calendar" at bounding box center [40, 11] width 36 height 23
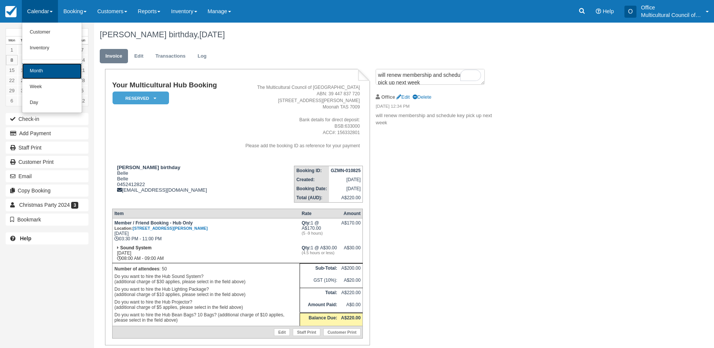
click at [40, 66] on link "Month" at bounding box center [51, 71] width 59 height 16
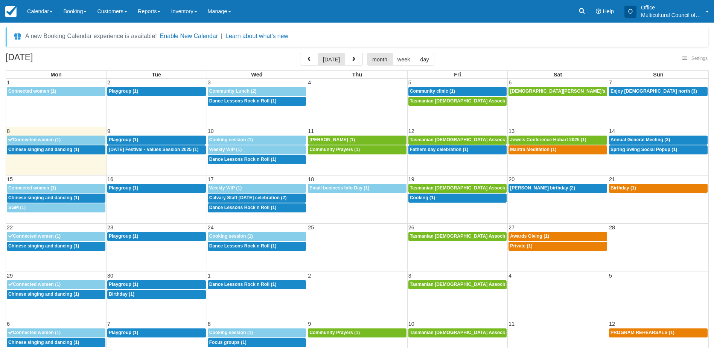
select select
drag, startPoint x: 619, startPoint y: 186, endPoint x: 603, endPoint y: 196, distance: 18.0
click at [619, 186] on span "Birthday (1)" at bounding box center [624, 187] width 26 height 5
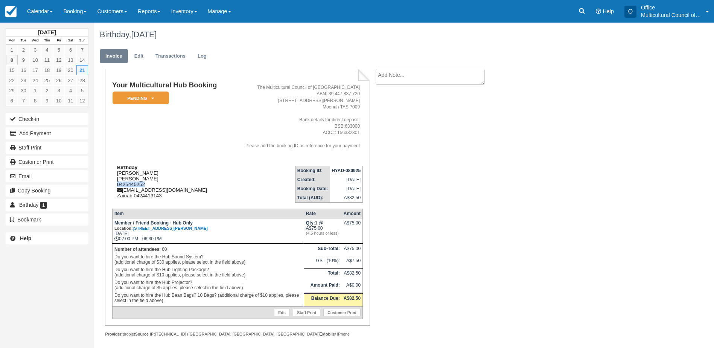
drag, startPoint x: 148, startPoint y: 182, endPoint x: 115, endPoint y: 185, distance: 33.3
click at [115, 185] on div "Birthday [PERSON_NAME] [PERSON_NAME] 0425445252 [EMAIL_ADDRESS][DOMAIN_NAME] Za…" at bounding box center [170, 182] width 117 height 34
copy div "0425445252"
drag, startPoint x: 206, startPoint y: 192, endPoint x: 122, endPoint y: 192, distance: 83.6
click at [122, 192] on div "Birthday [PERSON_NAME] [PERSON_NAME] 0425445252 [EMAIL_ADDRESS][DOMAIN_NAME] Za…" at bounding box center [170, 182] width 117 height 34
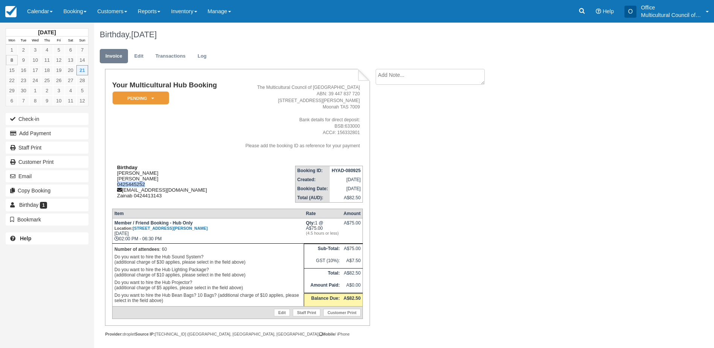
copy div "[EMAIL_ADDRESS][DOMAIN_NAME]"
click at [177, 200] on td "Birthday [PERSON_NAME] [PERSON_NAME] 0425445252 [EMAIL_ADDRESS][DOMAIN_NAME] Za…" at bounding box center [170, 181] width 117 height 43
drag, startPoint x: 166, startPoint y: 197, endPoint x: 134, endPoint y: 198, distance: 32.0
click at [134, 198] on div "Birthday [PERSON_NAME] [PERSON_NAME] 0425445252 [EMAIL_ADDRESS][DOMAIN_NAME] Za…" at bounding box center [170, 182] width 117 height 34
copy div "0424413143"
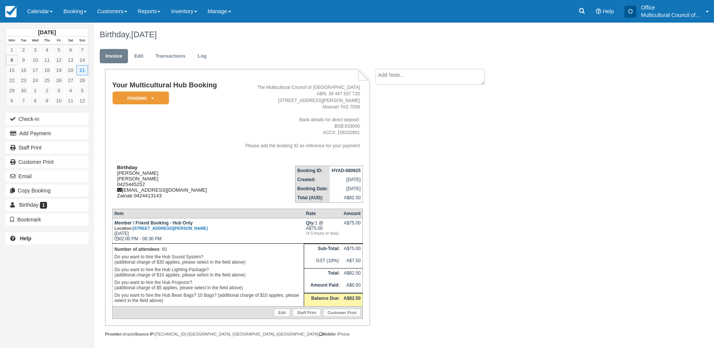
click at [210, 165] on div "Birthday Huzaifa Fakhruddin Huzaifa Fakhruddin 0425445252 huzaifa@pacorganistio…" at bounding box center [170, 182] width 117 height 34
click at [46, 14] on link "Calendar" at bounding box center [40, 11] width 36 height 23
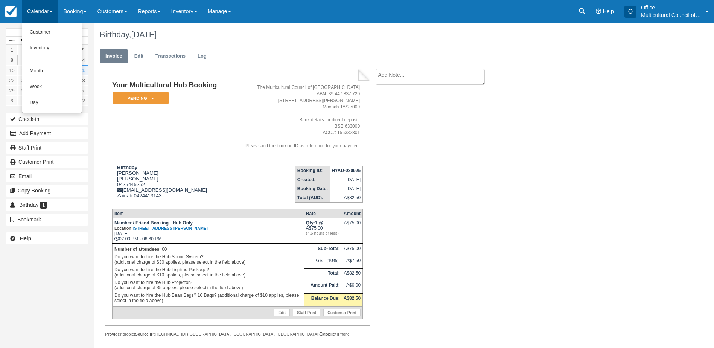
click at [413, 70] on textarea at bounding box center [430, 77] width 109 height 16
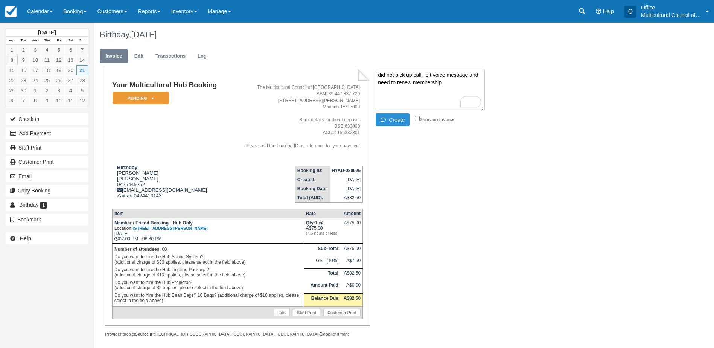
type textarea "did not pick up call, left voice message and need to renew membership"
click at [401, 120] on button "Create" at bounding box center [393, 119] width 34 height 13
click at [31, 8] on link "Calendar" at bounding box center [40, 11] width 36 height 23
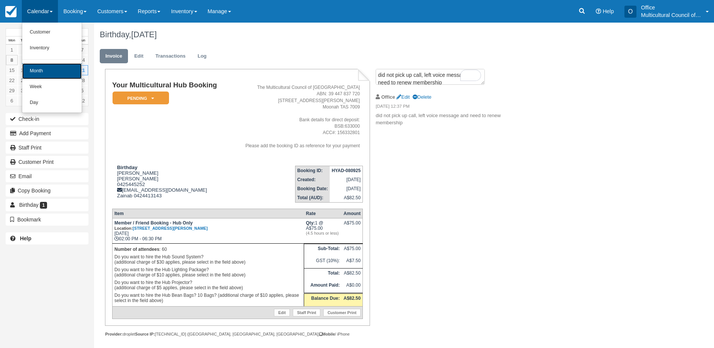
click at [39, 70] on link "Month" at bounding box center [51, 71] width 59 height 16
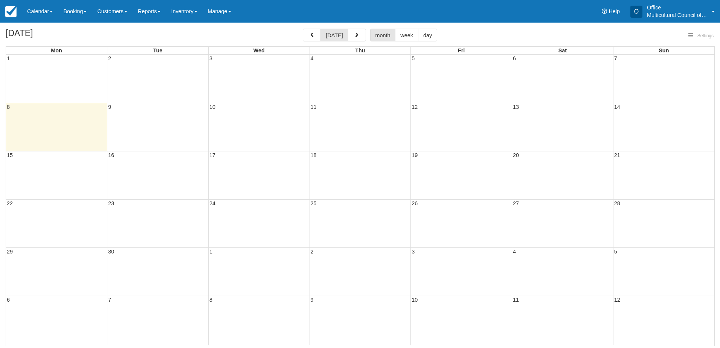
select select
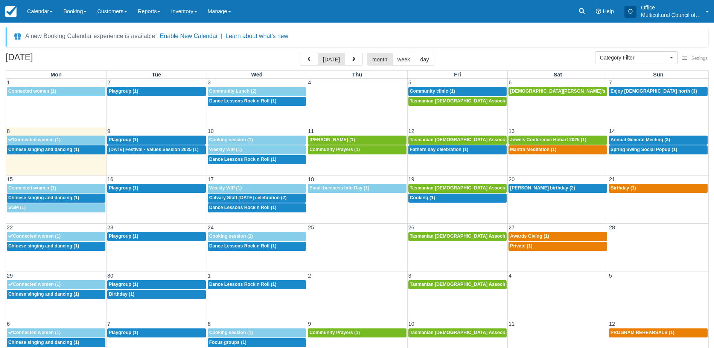
click at [587, 33] on div "A new Booking Calendar experience is available! Enable New Calendar | Learn abo…" at bounding box center [357, 37] width 703 height 20
click at [338, 151] on span "Community Prayers (1)" at bounding box center [334, 149] width 50 height 5
select select
click at [321, 151] on span "Community Prayers (1)" at bounding box center [334, 149] width 50 height 5
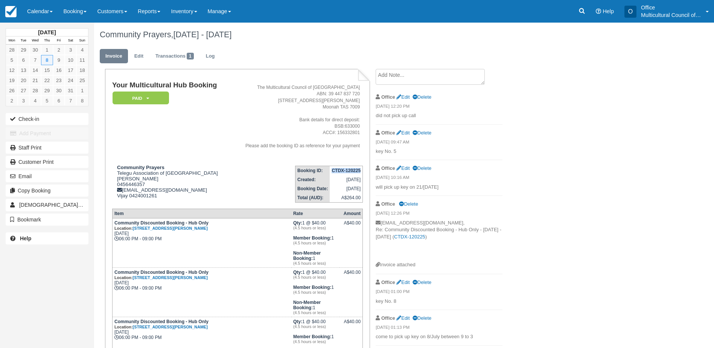
drag, startPoint x: 333, startPoint y: 169, endPoint x: 361, endPoint y: 170, distance: 27.9
click at [361, 170] on td "CTDX-120225" at bounding box center [346, 170] width 33 height 9
copy strong "CTDX-120225"
click at [413, 79] on textarea at bounding box center [430, 77] width 109 height 16
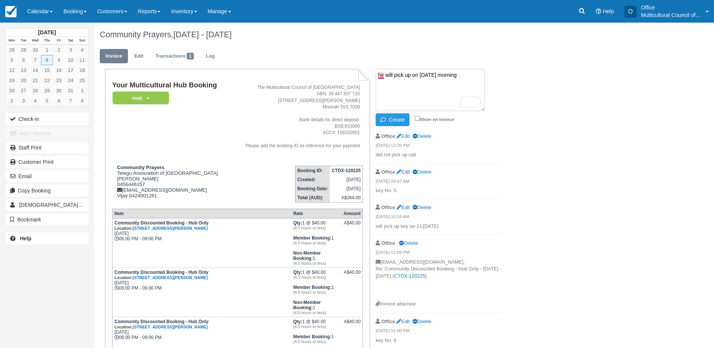
click at [383, 73] on textarea "he will pick up on 11th Sep morning" at bounding box center [430, 90] width 109 height 42
click at [428, 74] on textarea "He will pick up on 11th Sep morning" at bounding box center [430, 90] width 109 height 42
click at [444, 74] on textarea "He will pick up on the 11th Sep morning" at bounding box center [430, 90] width 109 height 42
click at [443, 77] on textarea "He will pick up on the 11th Sep morning" at bounding box center [430, 90] width 109 height 42
type textarea "He will pick up on the 11th of September morning"
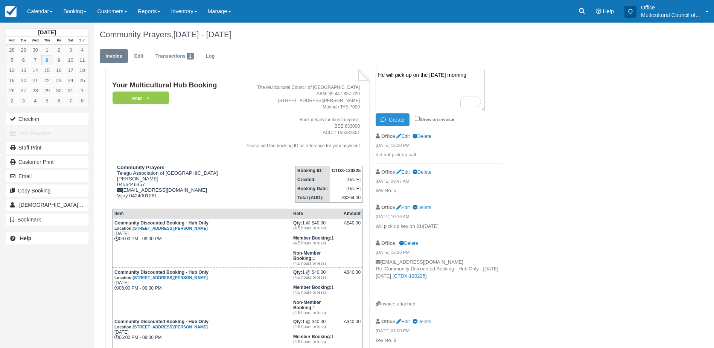
click at [390, 121] on button "Create" at bounding box center [393, 119] width 34 height 13
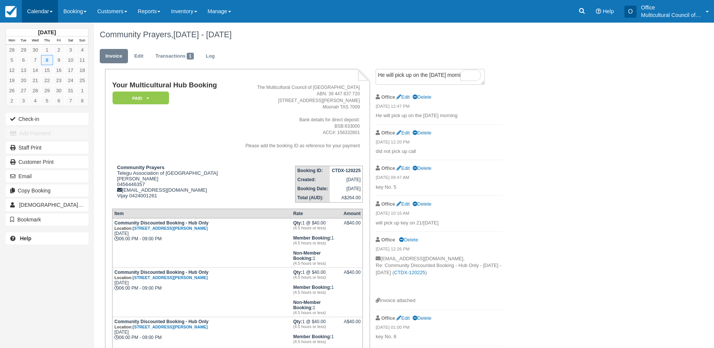
click at [28, 13] on link "Calendar" at bounding box center [40, 11] width 36 height 23
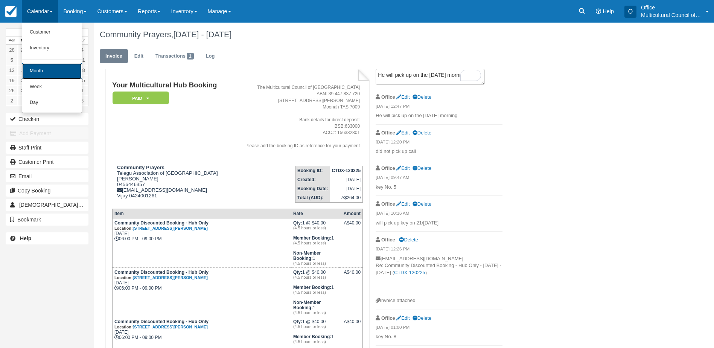
click at [58, 68] on link "Month" at bounding box center [51, 71] width 59 height 16
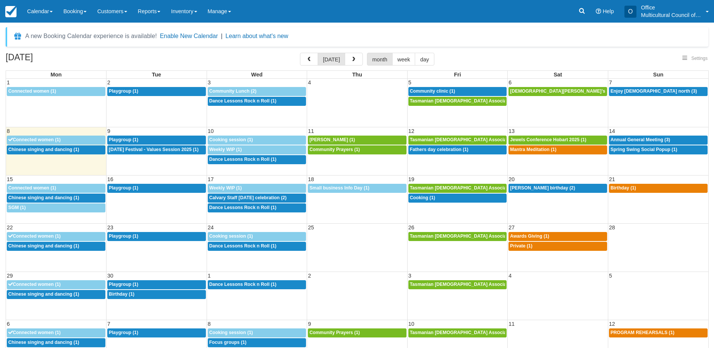
select select
click at [172, 57] on div "September 2025 today month week day" at bounding box center [357, 61] width 703 height 16
click at [539, 151] on span "Mantra Meditation (1)" at bounding box center [533, 149] width 46 height 5
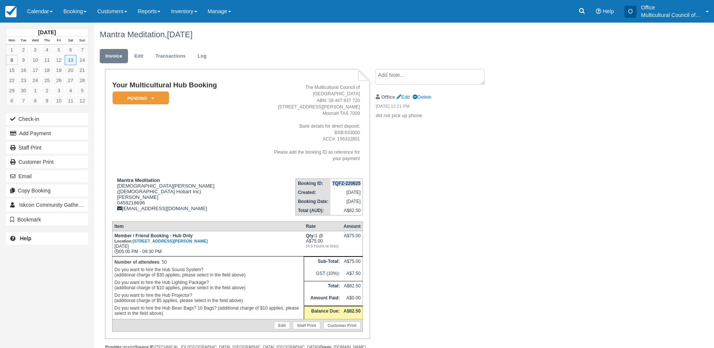
drag, startPoint x: 332, startPoint y: 171, endPoint x: 361, endPoint y: 170, distance: 29.4
click at [361, 178] on td "TQFZ-220625" at bounding box center [347, 182] width 32 height 9
copy strong "TQFZ-220625"
click at [137, 98] on em "Pending" at bounding box center [141, 97] width 56 height 13
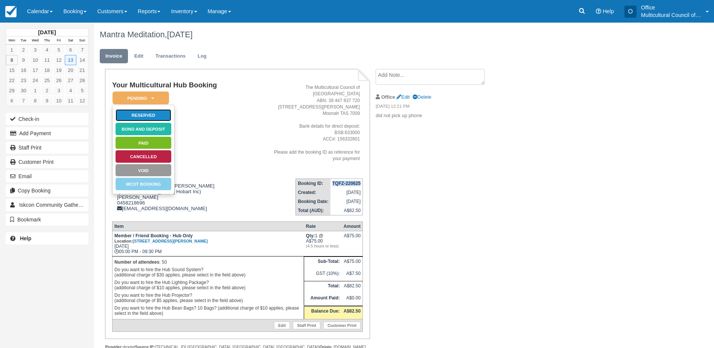
click at [140, 114] on link "Reserved" at bounding box center [143, 115] width 56 height 13
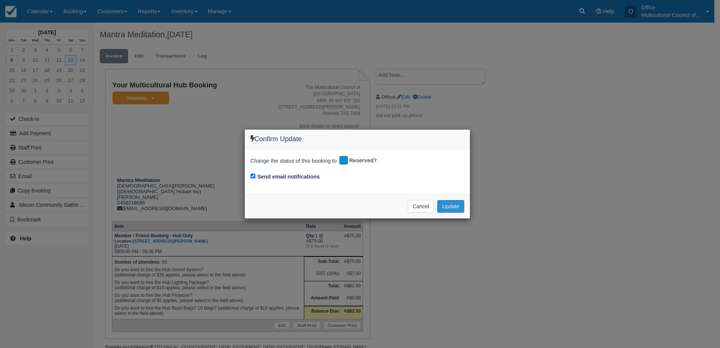
click at [449, 203] on button "Update" at bounding box center [450, 206] width 27 height 13
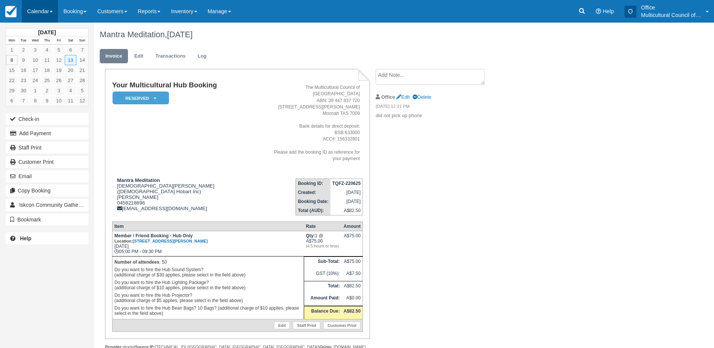
click at [35, 11] on link "Calendar" at bounding box center [40, 11] width 36 height 23
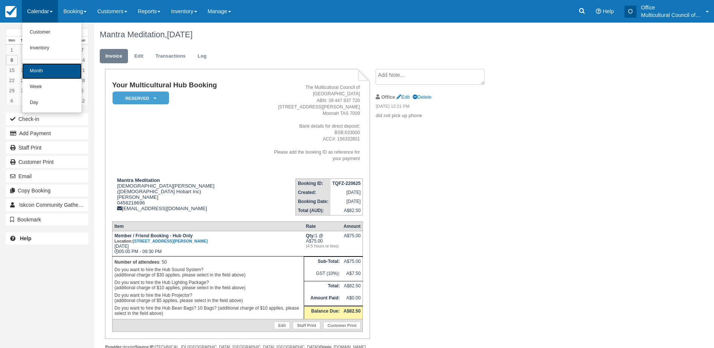
click at [53, 67] on link "Month" at bounding box center [51, 71] width 59 height 16
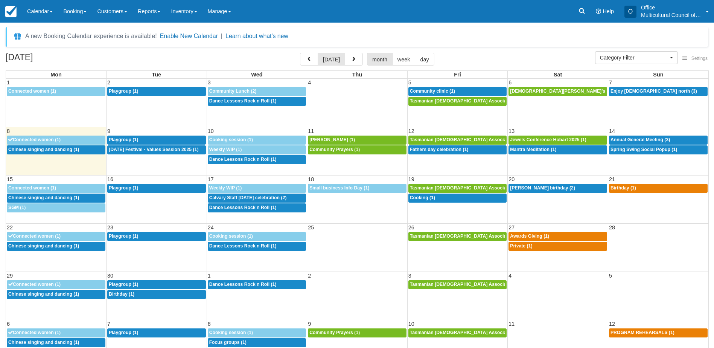
select select
click at [519, 152] on div "5p Mantra Meditation (1)" at bounding box center [558, 150] width 96 height 6
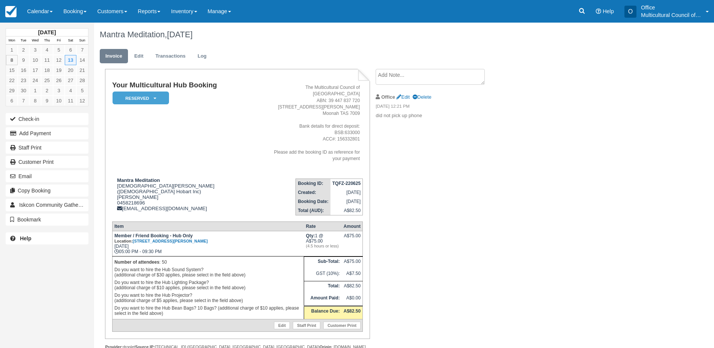
click at [400, 72] on textarea at bounding box center [430, 77] width 109 height 16
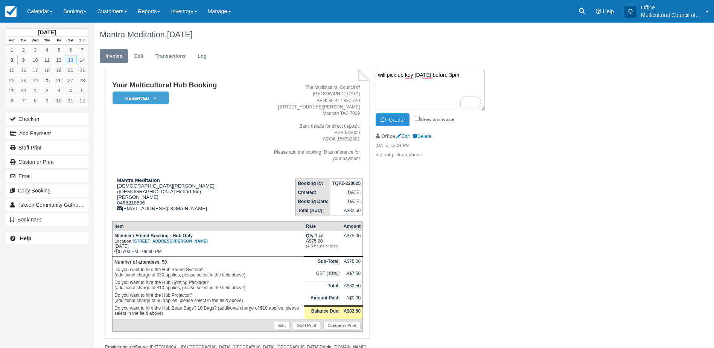
type textarea "will pick up key on Wed before 3pm"
click at [391, 115] on button "Create" at bounding box center [393, 119] width 34 height 13
drag, startPoint x: 37, startPoint y: 12, endPoint x: 60, endPoint y: 72, distance: 63.8
click at [37, 12] on link "Calendar" at bounding box center [40, 11] width 36 height 23
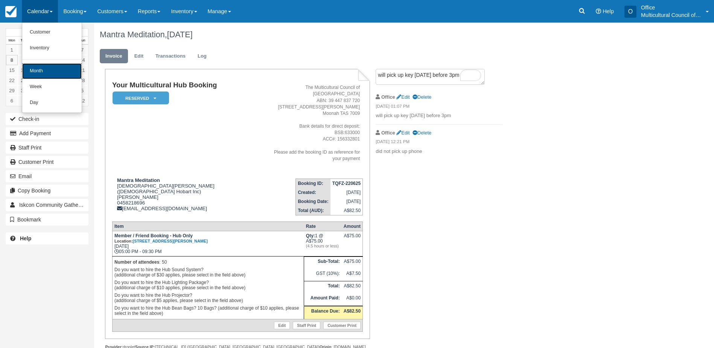
click at [65, 76] on link "Month" at bounding box center [51, 71] width 59 height 16
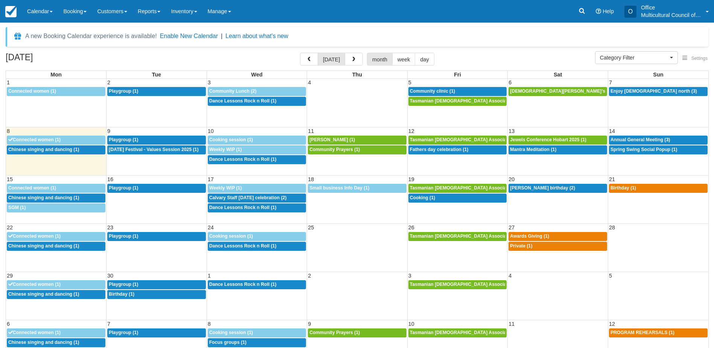
select select
click at [558, 235] on div "1p Awards Giving (1)" at bounding box center [558, 236] width 96 height 6
select select
